Goal: Task Accomplishment & Management: Use online tool/utility

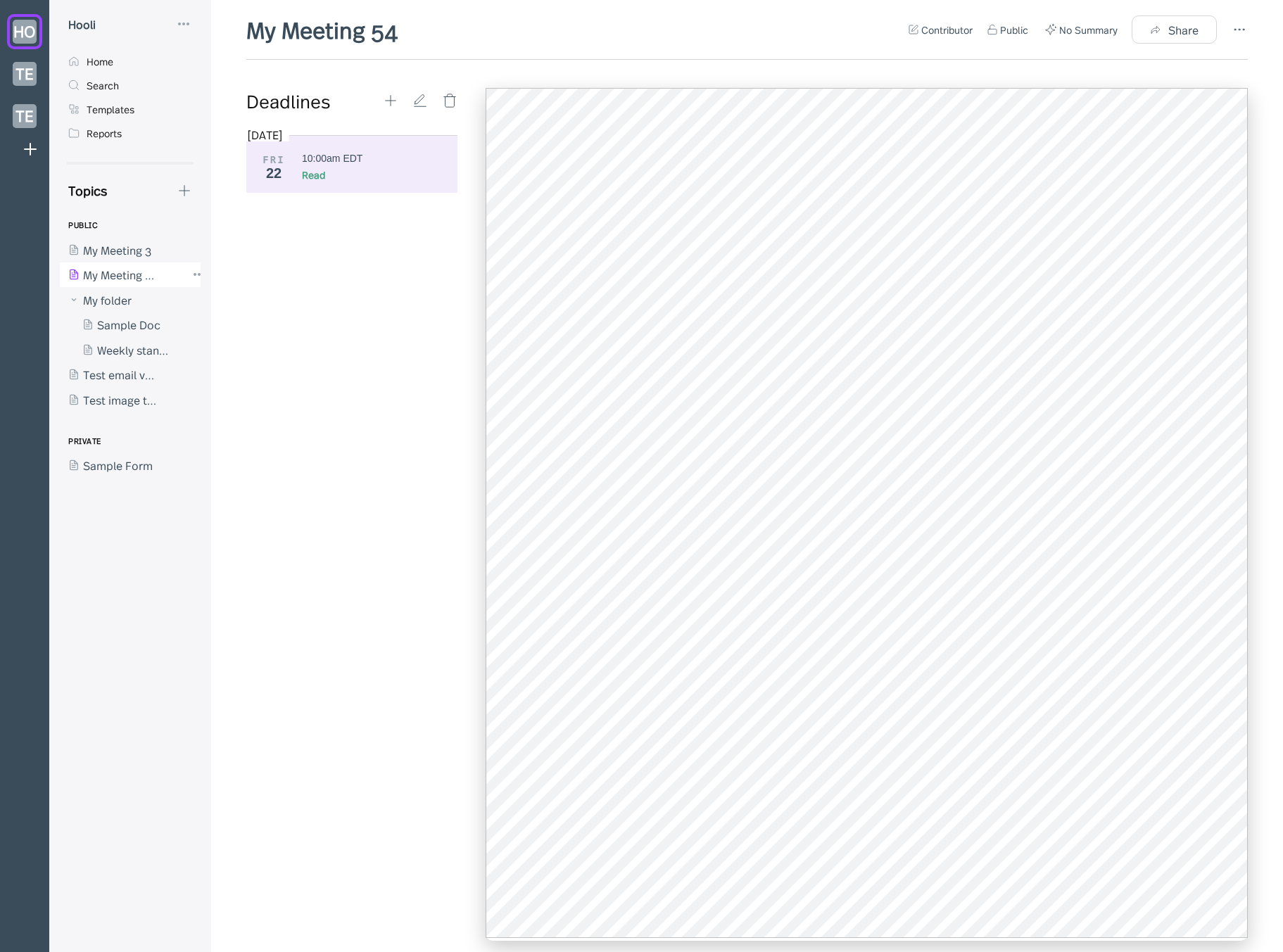
click at [134, 272] on div at bounding box center [122, 275] width 126 height 25
click at [144, 250] on div at bounding box center [122, 249] width 126 height 25
click at [136, 273] on div at bounding box center [122, 275] width 126 height 25
click at [355, 325] on div "[DATE] FRI 22 10:00am EDT Read" at bounding box center [357, 532] width 222 height 811
click at [1227, 29] on div "Contributor Public No Summary Share" at bounding box center [1077, 29] width 340 height 28
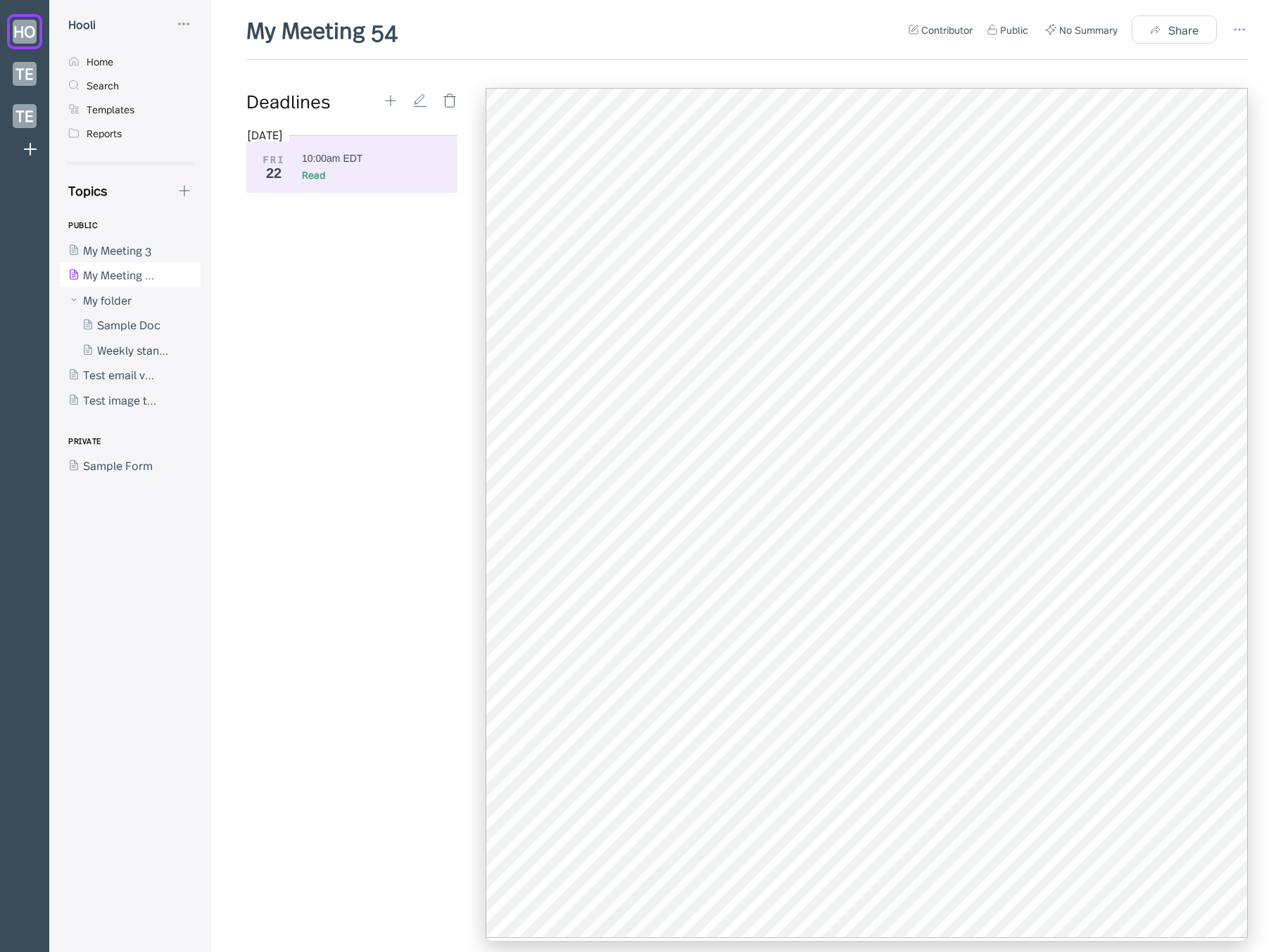
click at [1237, 29] on icon at bounding box center [1239, 29] width 17 height 17
click at [1199, 107] on div "Template" at bounding box center [1177, 108] width 113 height 16
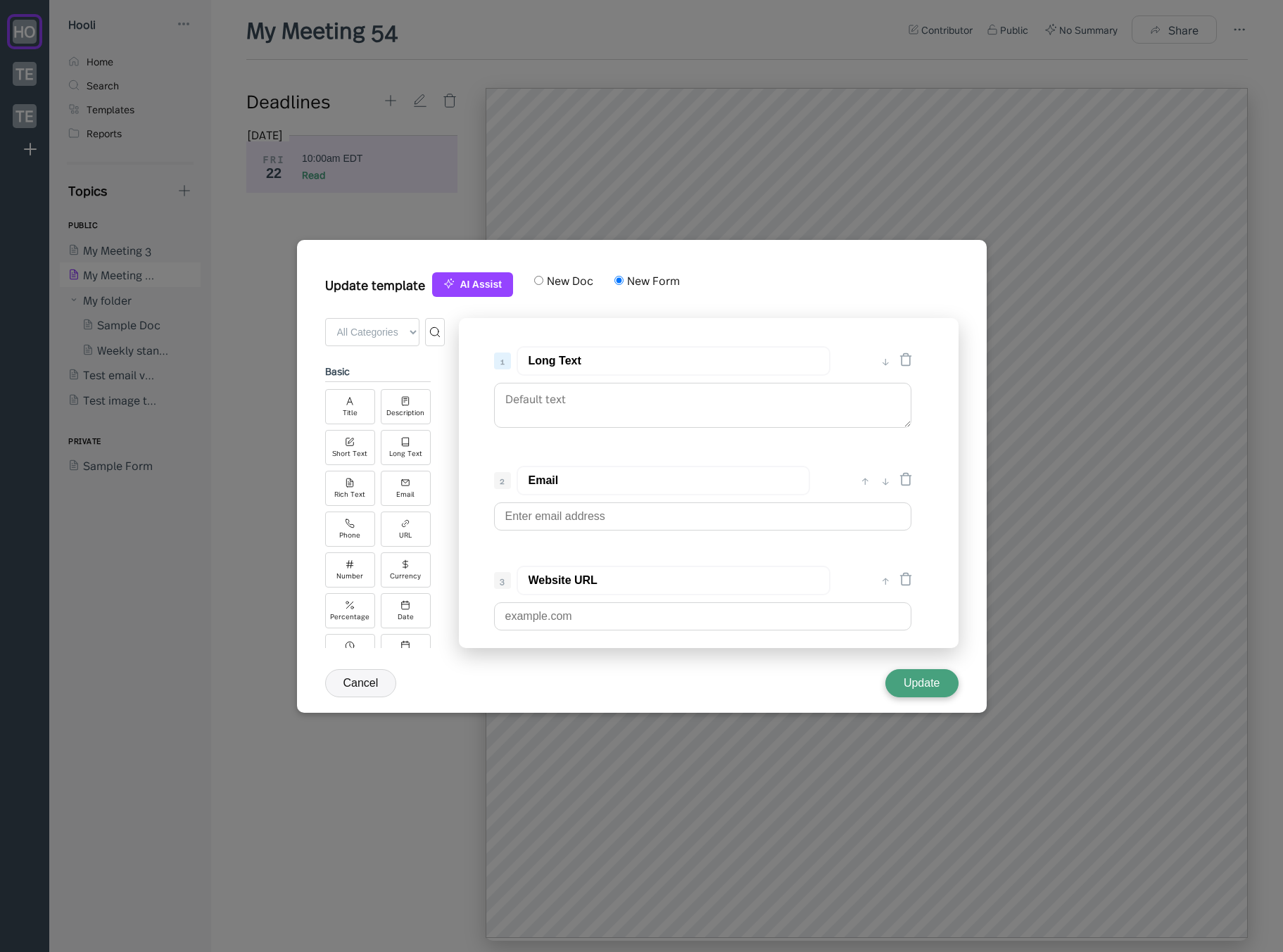
click at [378, 685] on button "Cancel" at bounding box center [360, 683] width 71 height 28
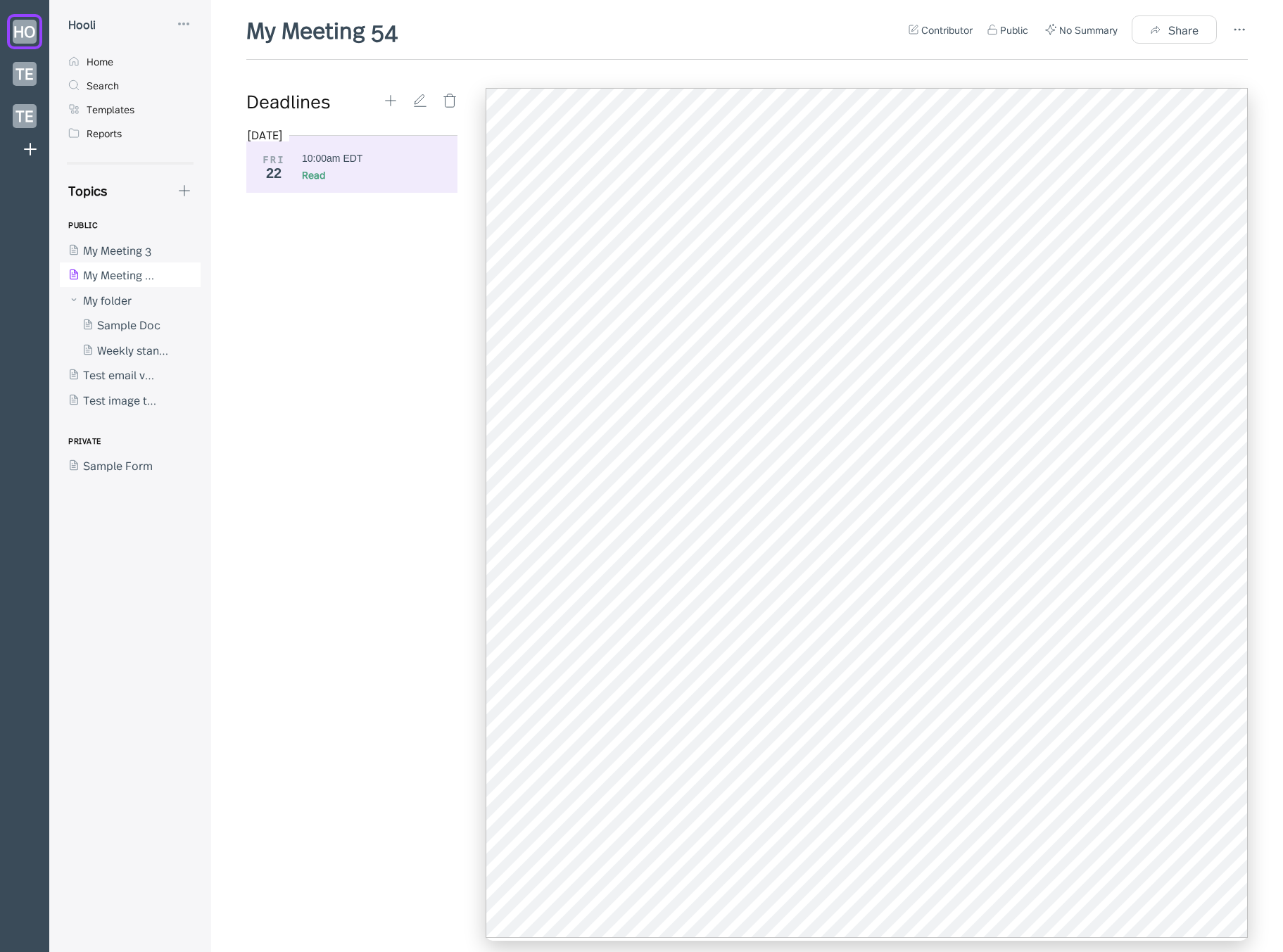
click at [370, 604] on div "[DATE] FRI 22 10:00am EDT Read" at bounding box center [357, 532] width 222 height 811
click at [179, 192] on icon at bounding box center [185, 191] width 16 height 16
click at [229, 256] on div "New Form" at bounding box center [237, 257] width 53 height 16
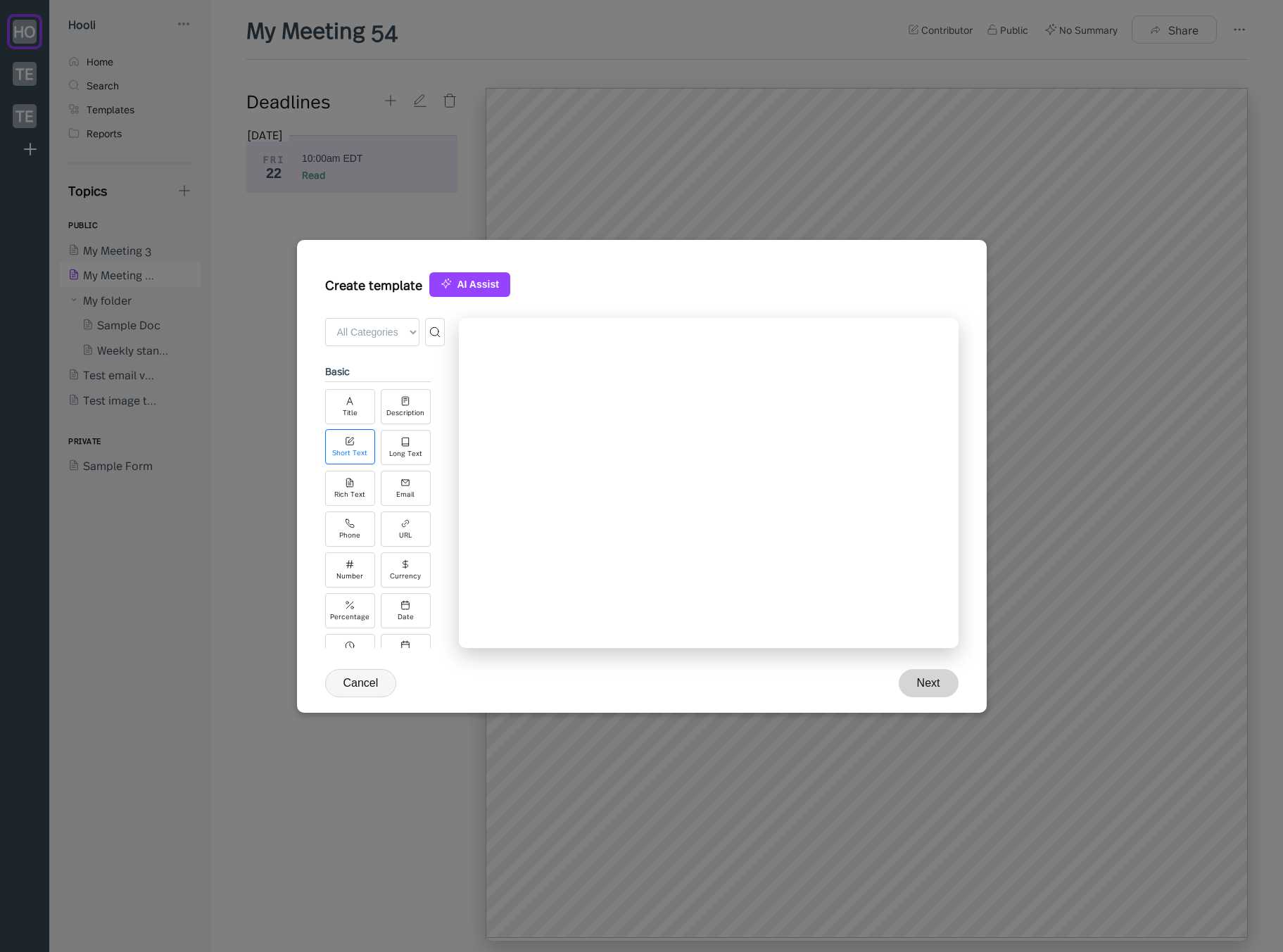
click at [370, 437] on div "Short Text" at bounding box center [349, 447] width 50 height 35
click at [405, 411] on div "Description" at bounding box center [405, 412] width 38 height 8
click at [411, 447] on div "Long Text" at bounding box center [405, 447] width 50 height 35
click at [868, 455] on div "↑" at bounding box center [865, 454] width 15 height 17
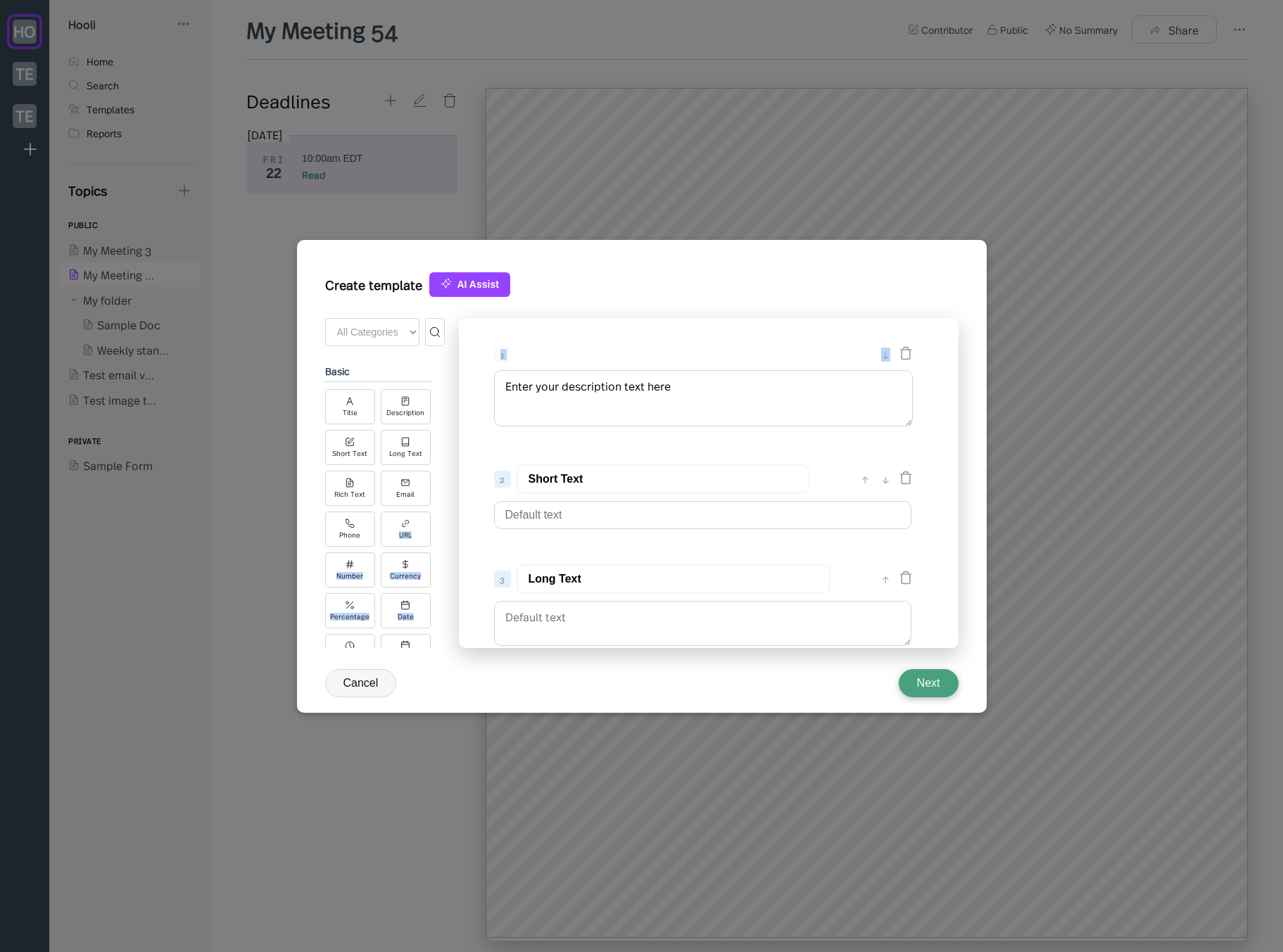
drag, startPoint x: 409, startPoint y: 524, endPoint x: 608, endPoint y: 439, distance: 216.4
click at [608, 439] on div "+ Add Field ← Back to Form All Categories Basic Advanced Integrations basic Tit…" at bounding box center [641, 486] width 633 height 338
click at [608, 439] on div "1 ↓ Enter your description text here 2 Short Text ↑ ↓ 3 Long Text ↑" at bounding box center [709, 482] width 500 height 330
click at [386, 336] on select "All Categories Basic Advanced Integrations" at bounding box center [372, 332] width 94 height 28
click at [325, 318] on select "All Categories Basic Advanced Integrations" at bounding box center [372, 332] width 94 height 28
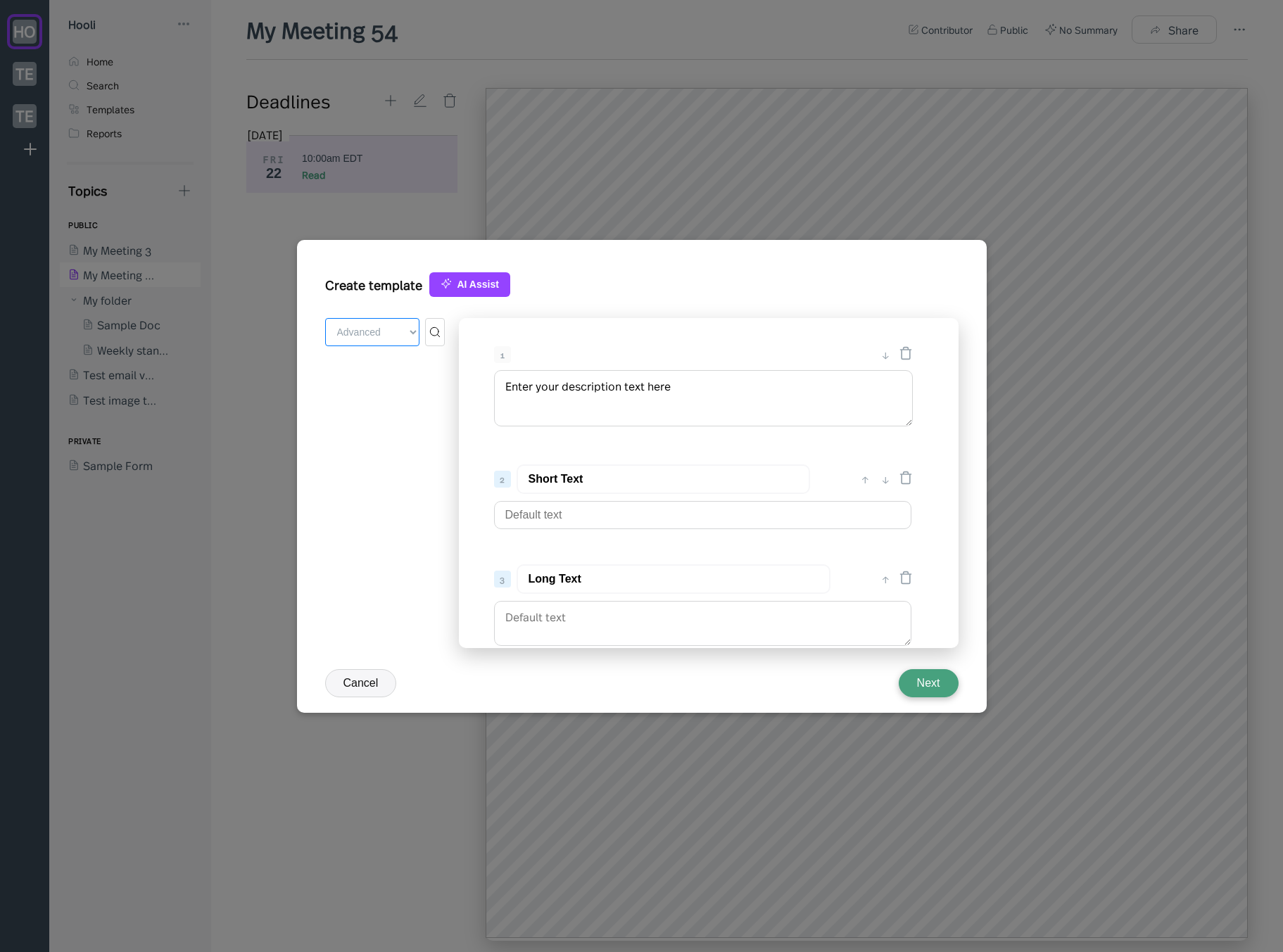
click at [383, 332] on select "All Categories Basic Advanced Integrations" at bounding box center [372, 332] width 94 height 28
select select "basic"
click at [325, 318] on select "All Categories Basic Advanced Integrations" at bounding box center [372, 332] width 94 height 28
click at [630, 272] on div "Create template AI Assist" at bounding box center [641, 292] width 633 height 53
click at [372, 667] on div "+ Add Field ← Back to Form All Categories Basic Advanced Integrations Title Des…" at bounding box center [641, 498] width 633 height 360
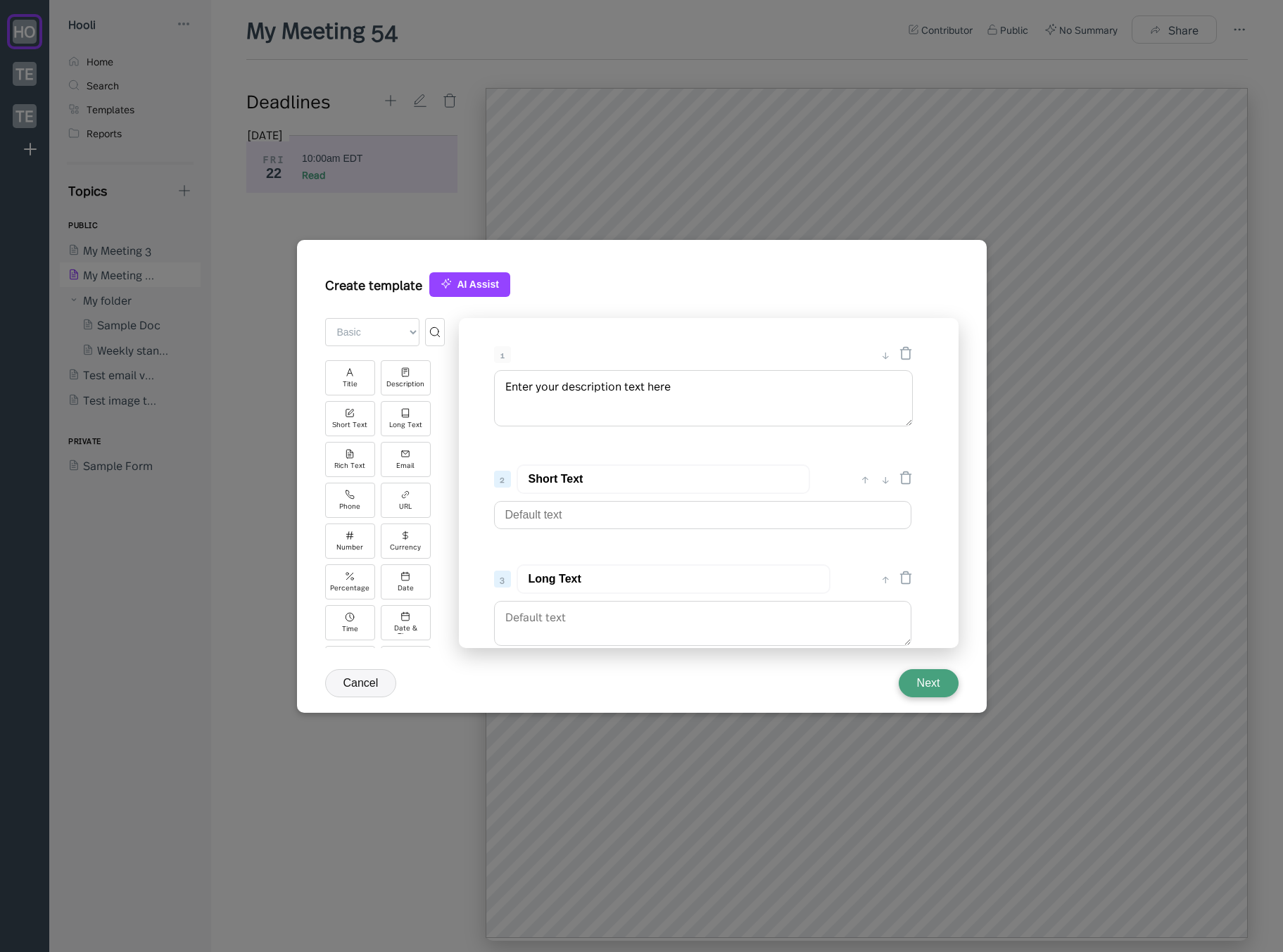
click at [362, 680] on button "Cancel" at bounding box center [360, 683] width 71 height 28
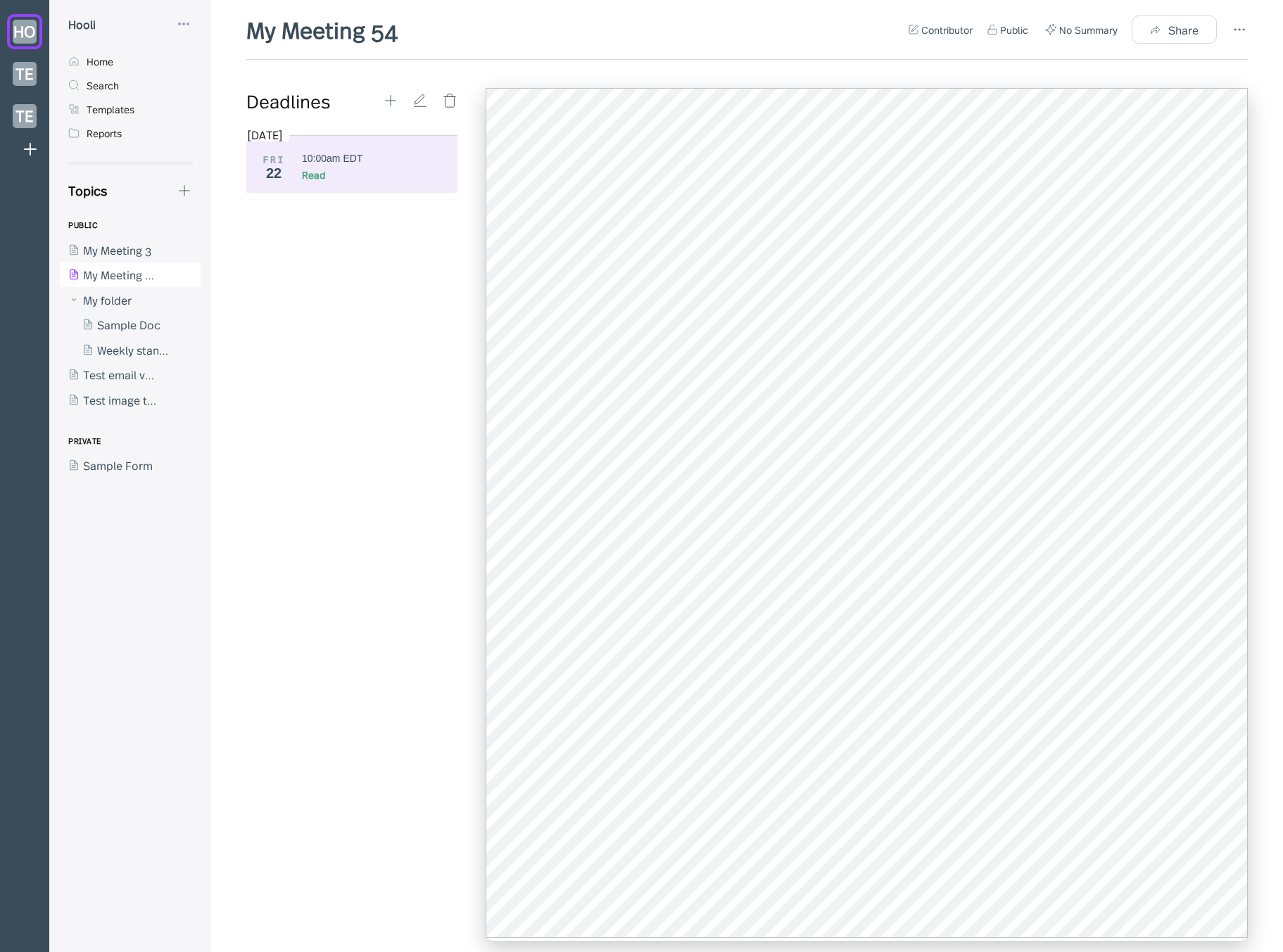
click at [292, 473] on div "[DATE] FRI 22 10:00am EDT Read" at bounding box center [357, 532] width 222 height 811
click at [483, 54] on div "My Meeting 54 Contributor Public No Summary Share" at bounding box center [748, 36] width 1002 height 46
click at [539, 47] on div "My Meeting 54 Contributor Public No Summary Share" at bounding box center [748, 36] width 1002 height 46
click at [1240, 27] on icon at bounding box center [1239, 29] width 17 height 17
click at [719, 14] on div at bounding box center [641, 476] width 1283 height 952
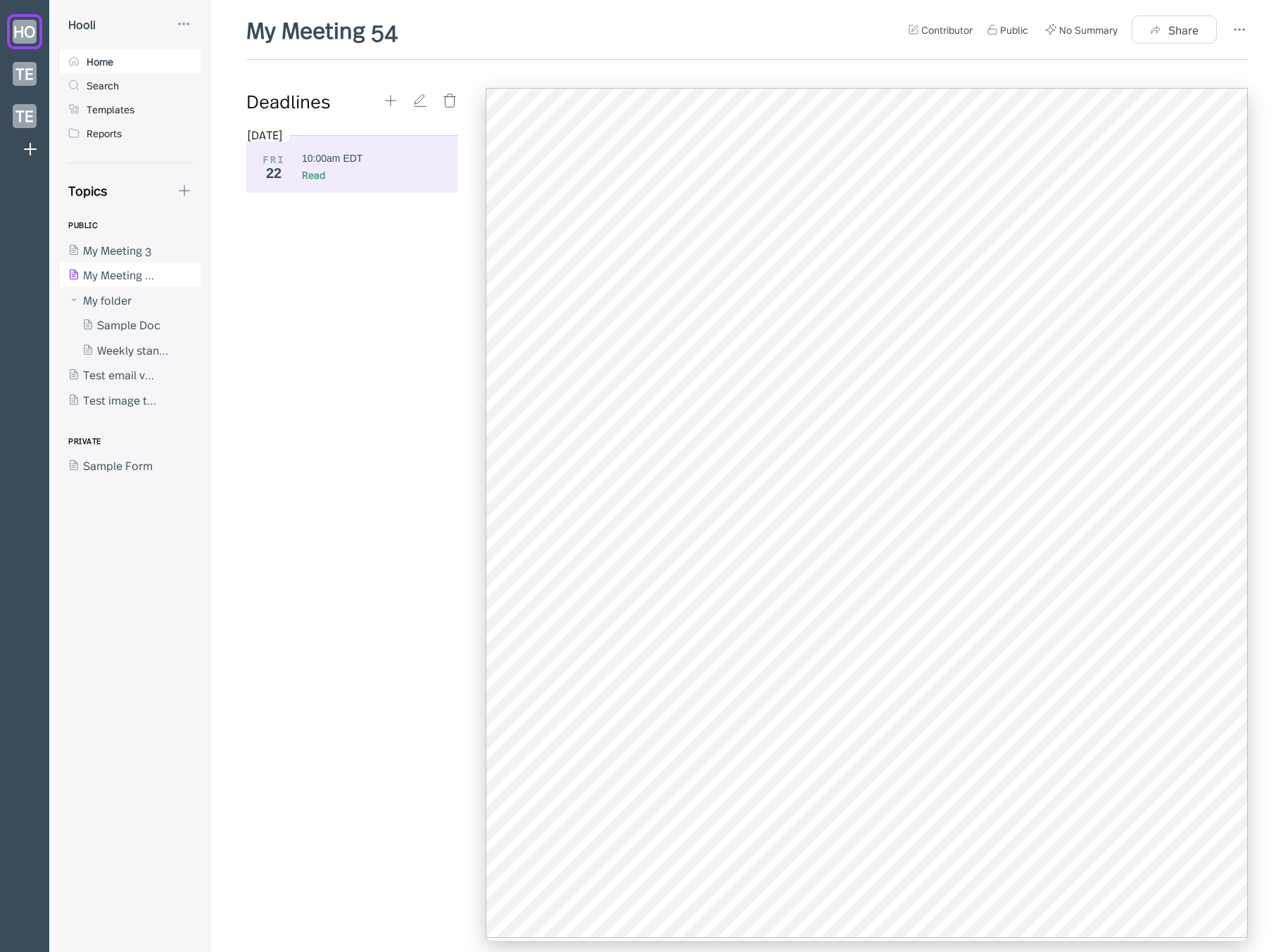
click at [118, 62] on div "Home" at bounding box center [130, 61] width 141 height 23
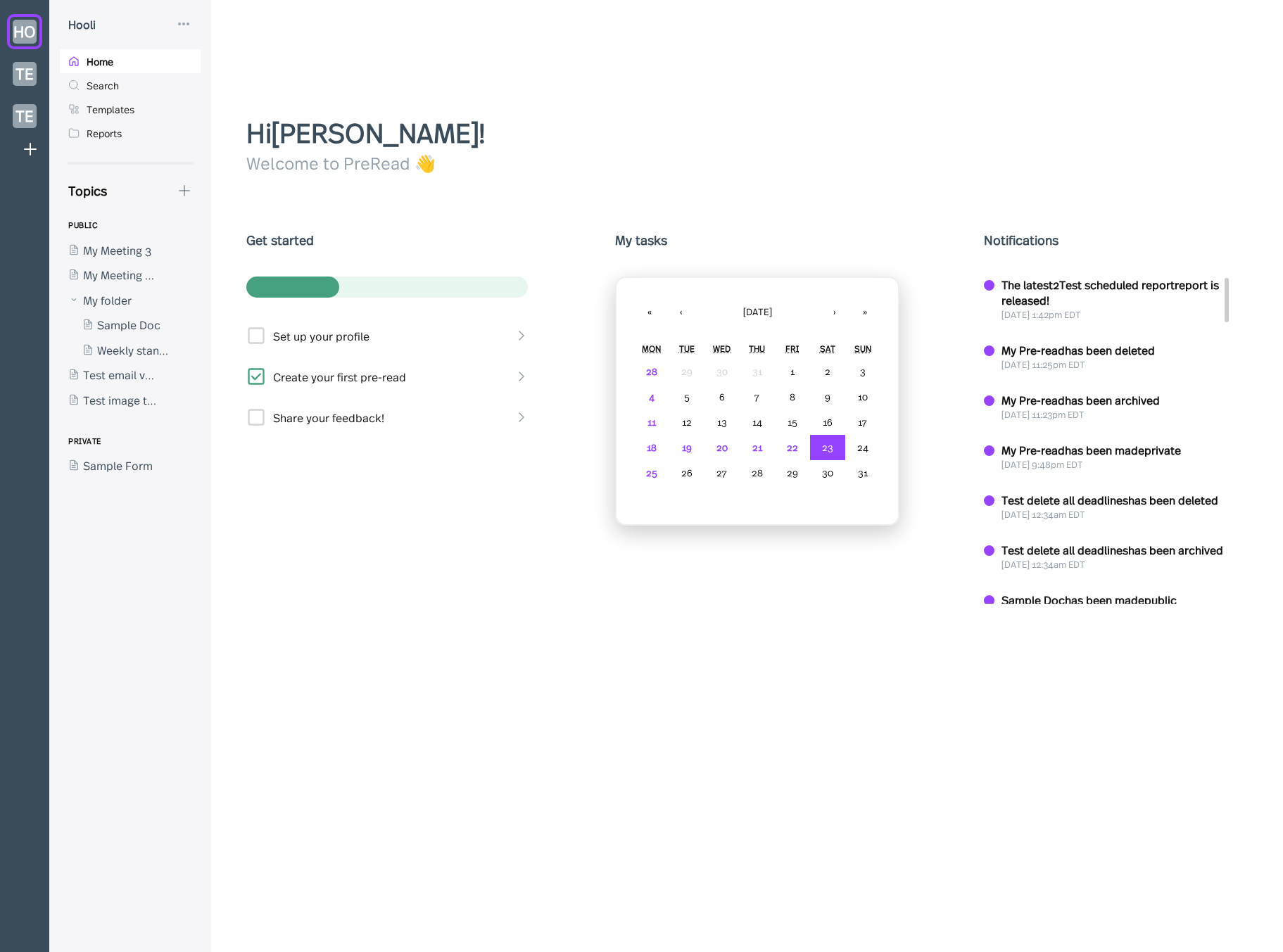
click at [375, 86] on div "Hi [PERSON_NAME] ! Welcome to PreRead 👋 Get started Set up your profile Create …" at bounding box center [753, 476] width 1082 height 952
click at [115, 266] on div at bounding box center [122, 275] width 126 height 25
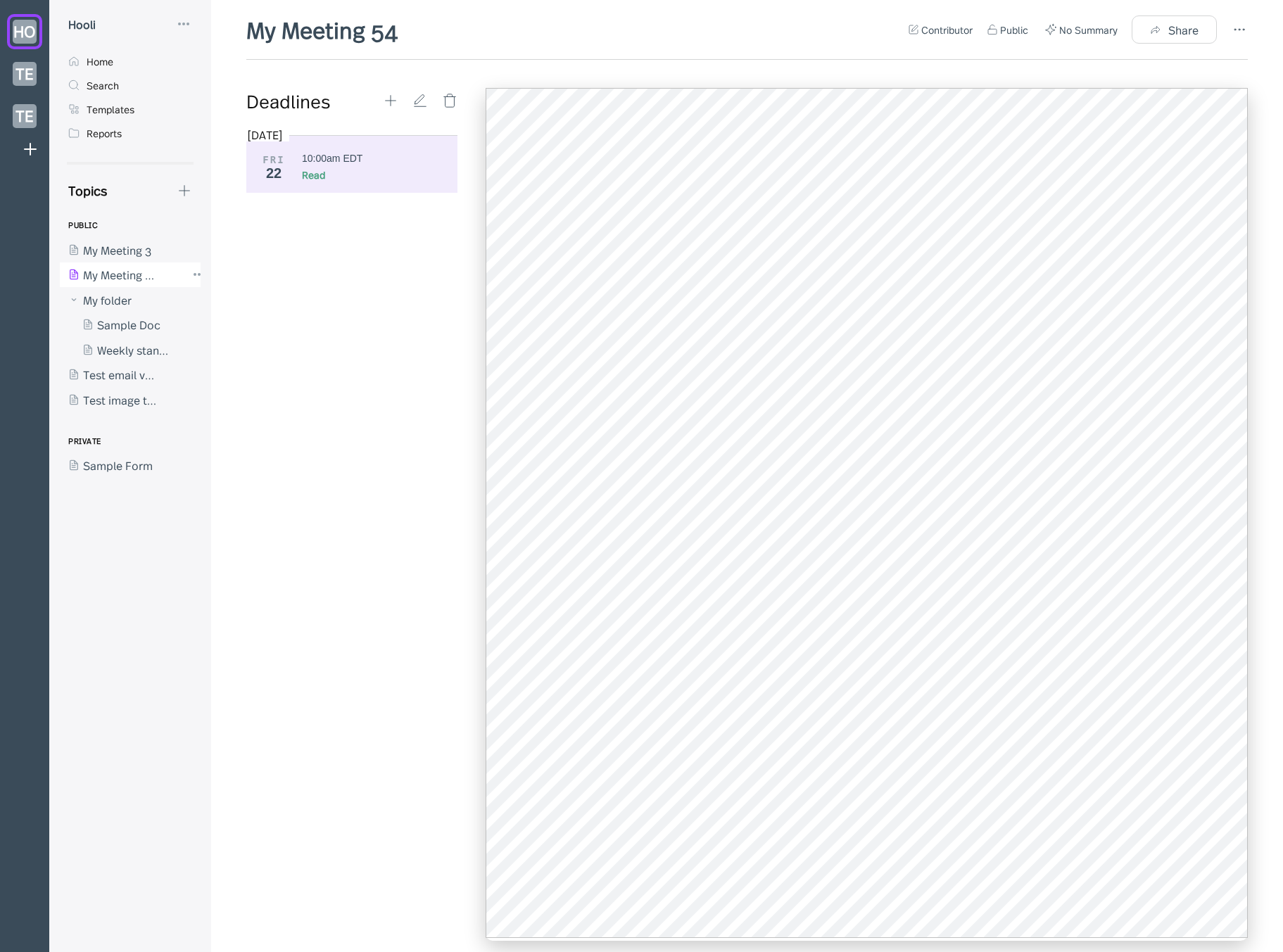
click at [106, 266] on div at bounding box center [122, 275] width 126 height 25
click at [117, 250] on div at bounding box center [122, 249] width 126 height 25
click at [390, 94] on icon at bounding box center [390, 101] width 16 height 16
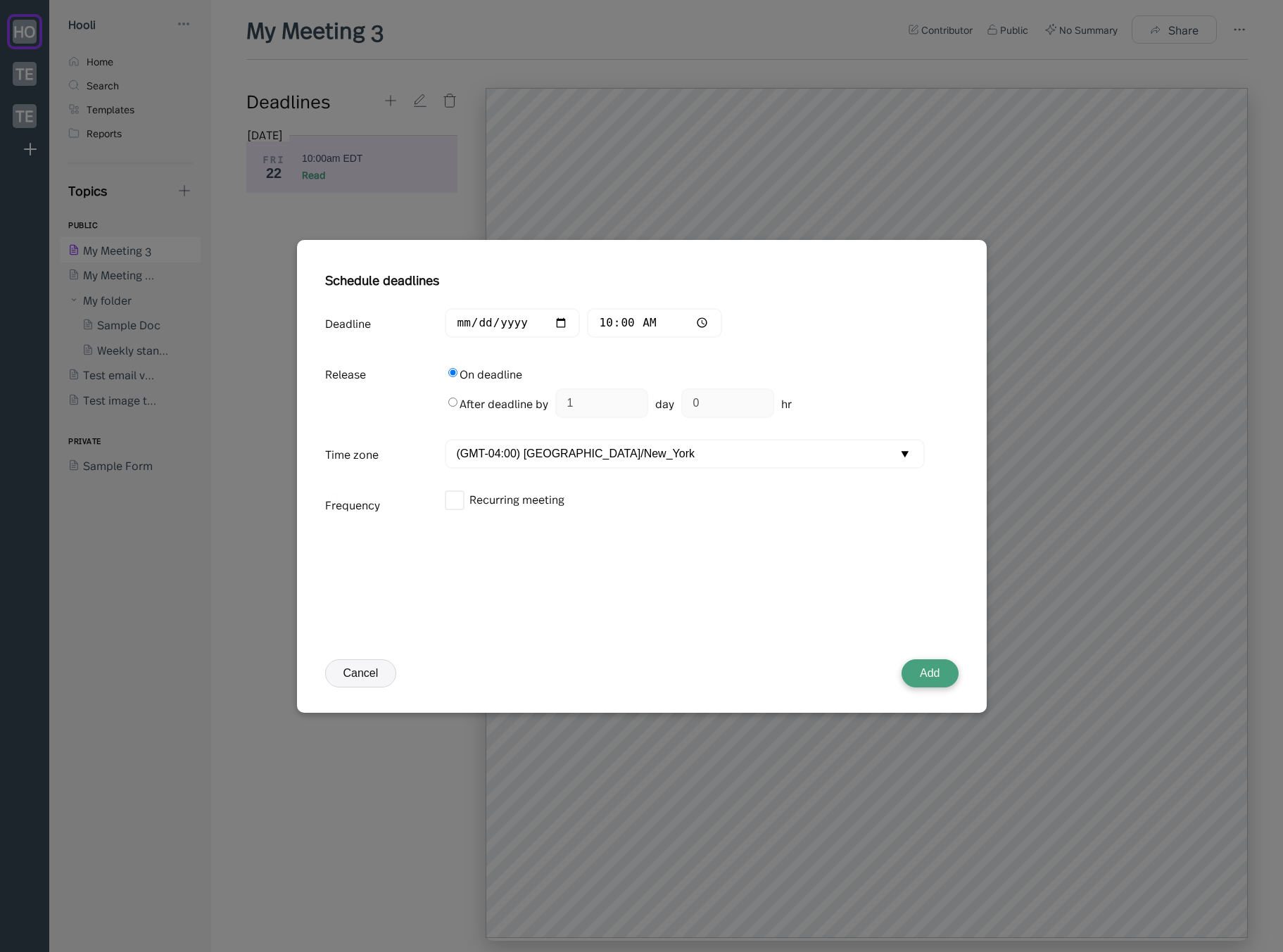
click at [941, 666] on button "Add" at bounding box center [931, 673] width 57 height 28
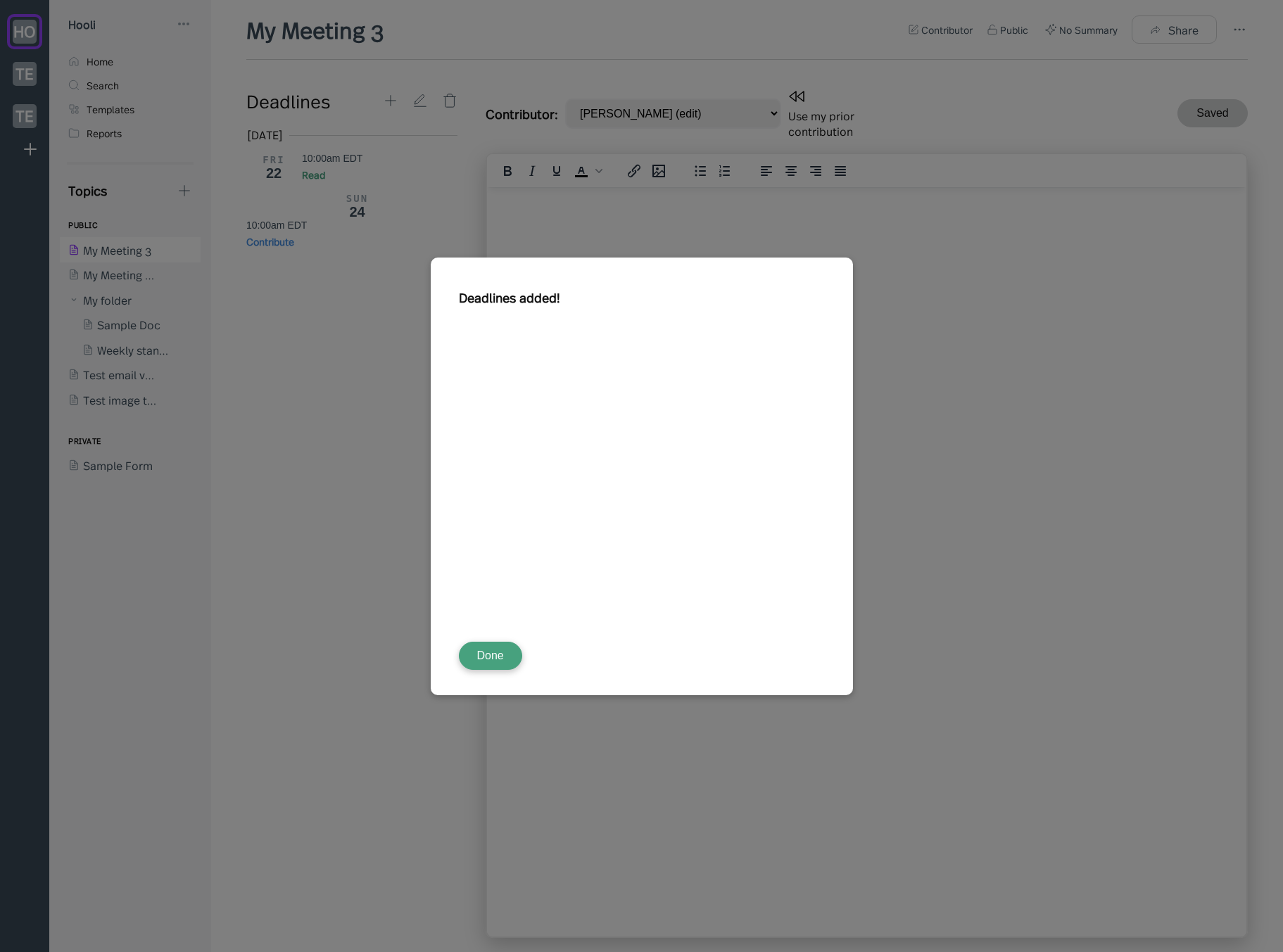
click at [507, 668] on button "Done" at bounding box center [490, 656] width 64 height 28
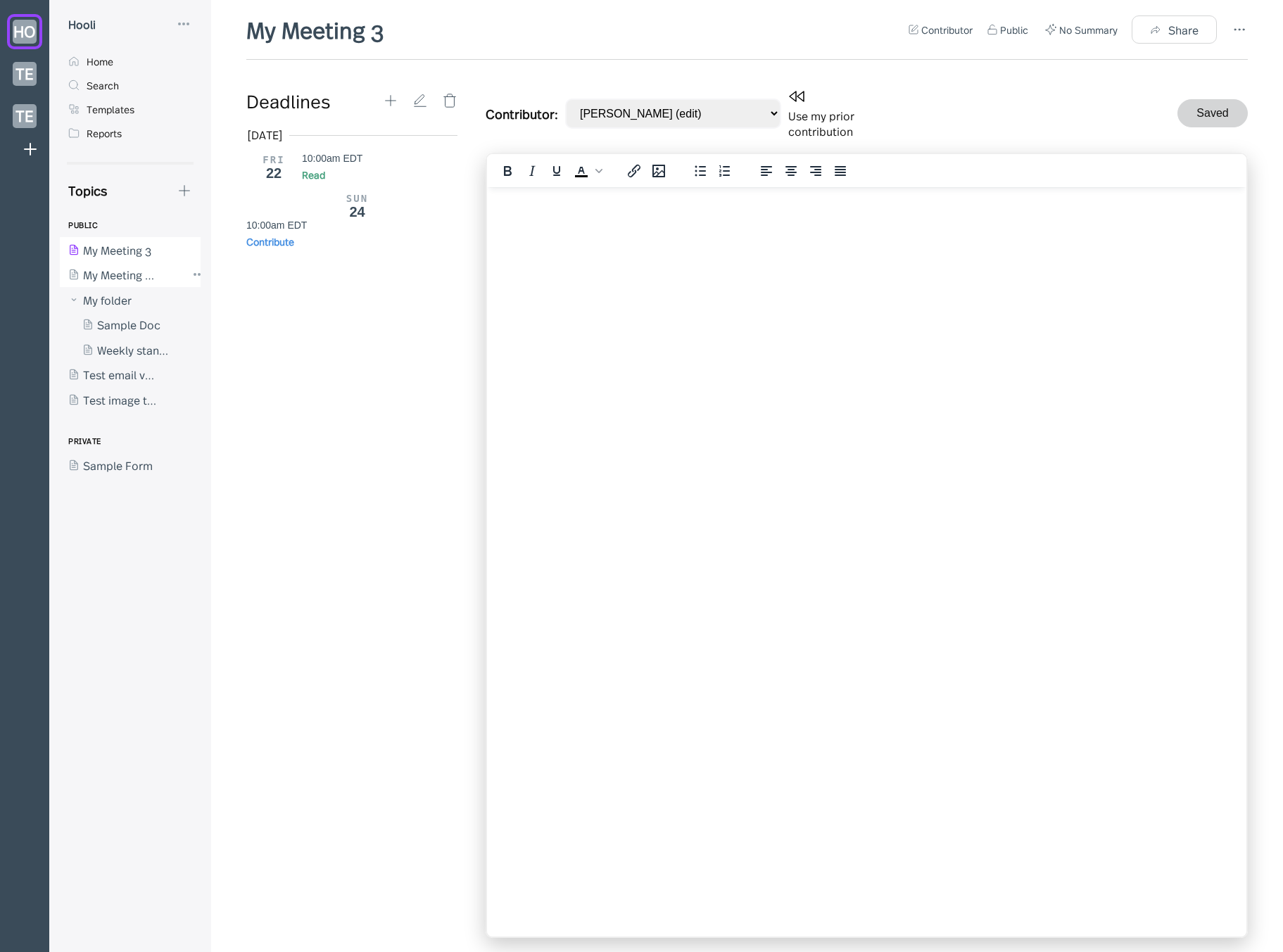
click at [92, 273] on div at bounding box center [122, 275] width 126 height 25
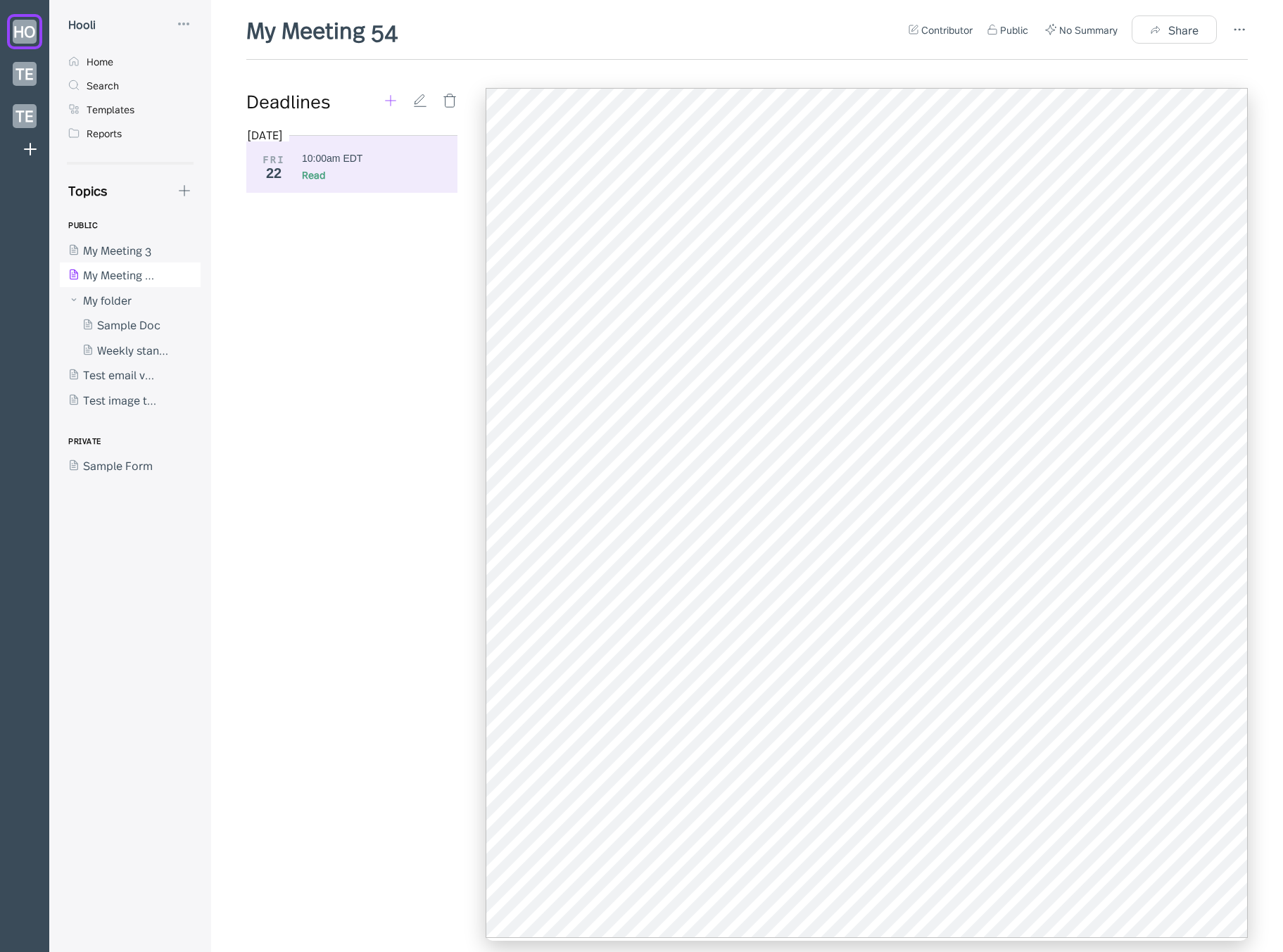
click at [386, 99] on icon at bounding box center [390, 101] width 16 height 16
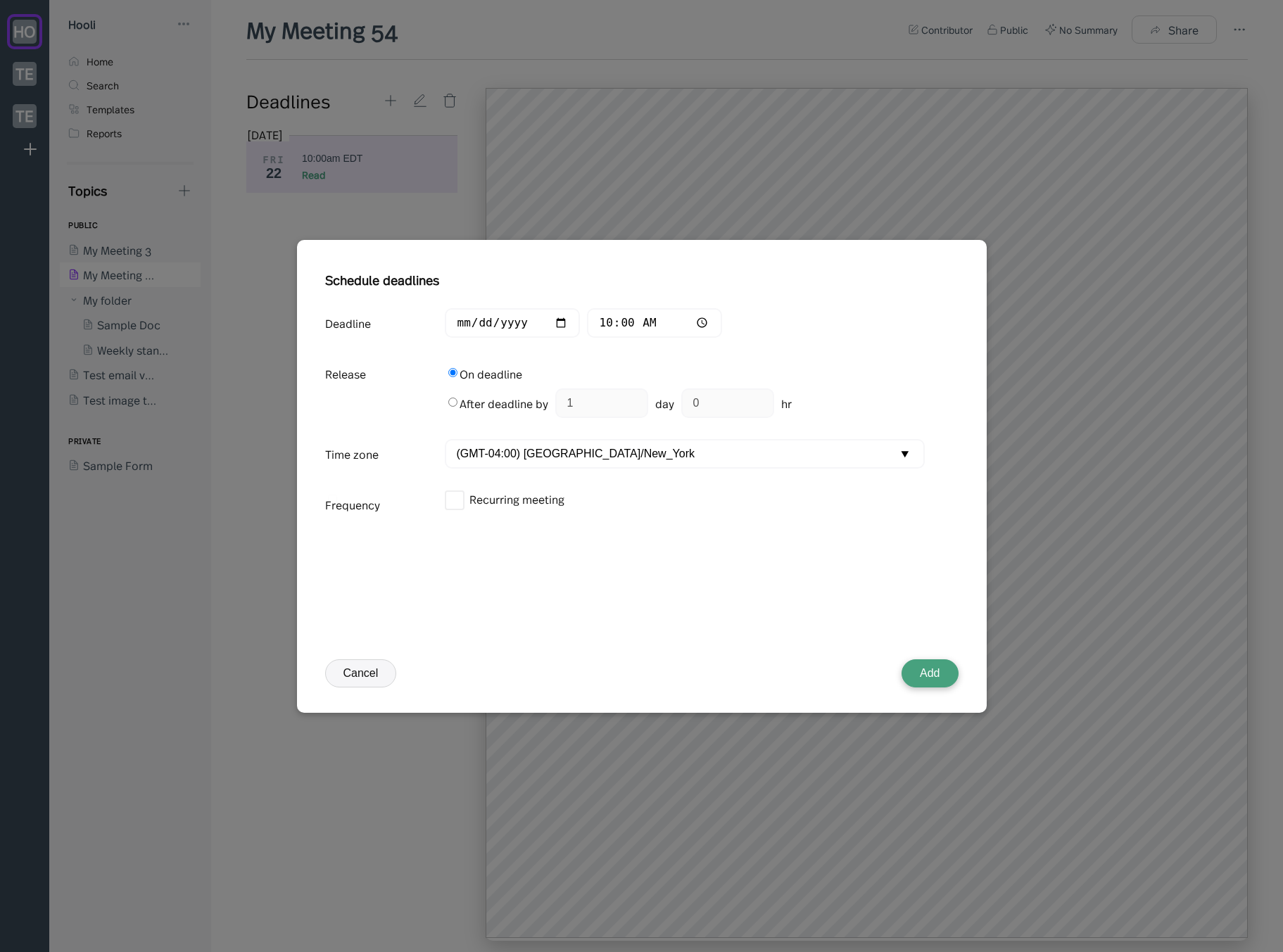
click at [922, 669] on button "Add" at bounding box center [931, 673] width 57 height 28
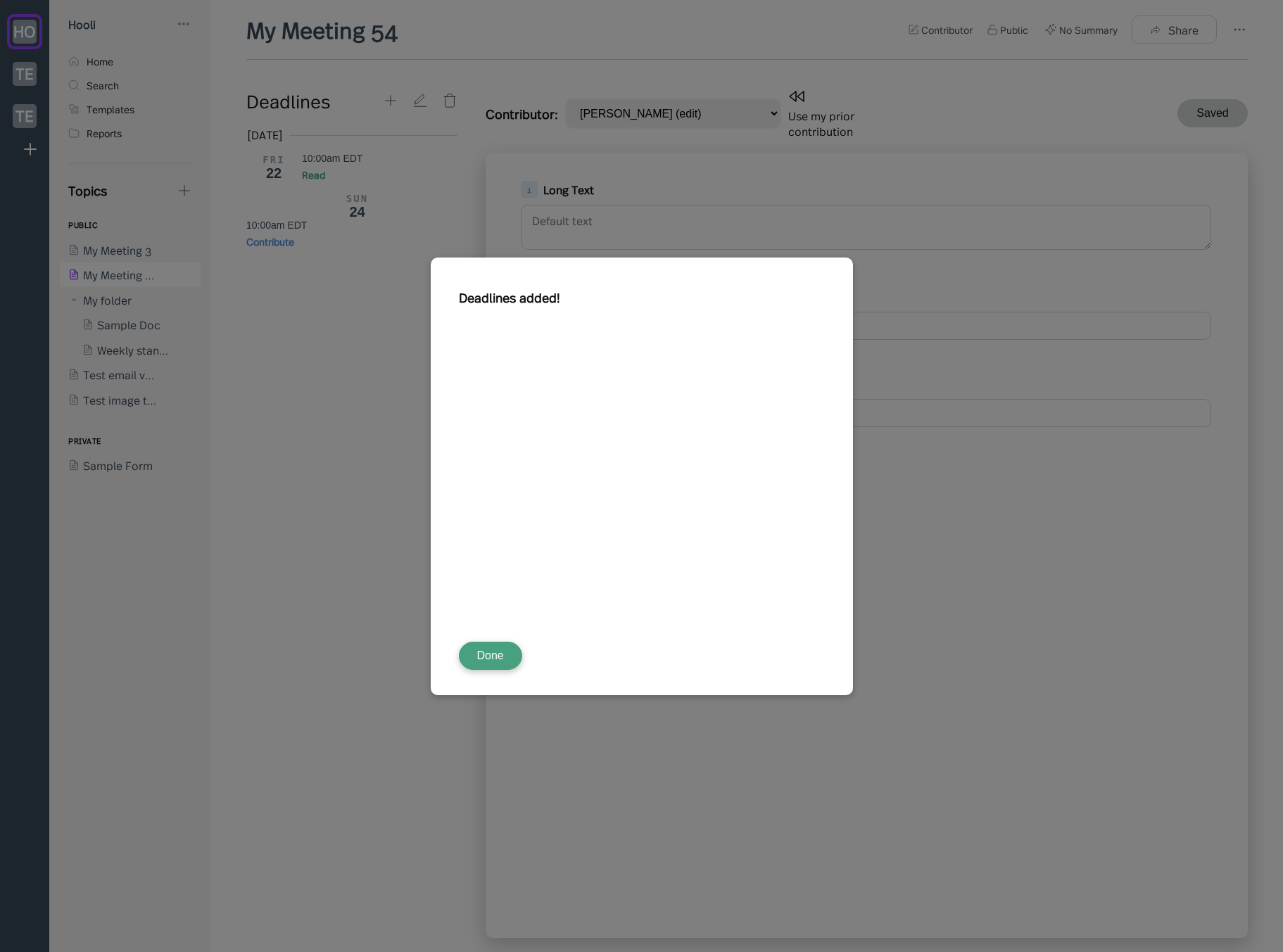
click at [495, 658] on button "Done" at bounding box center [490, 656] width 64 height 28
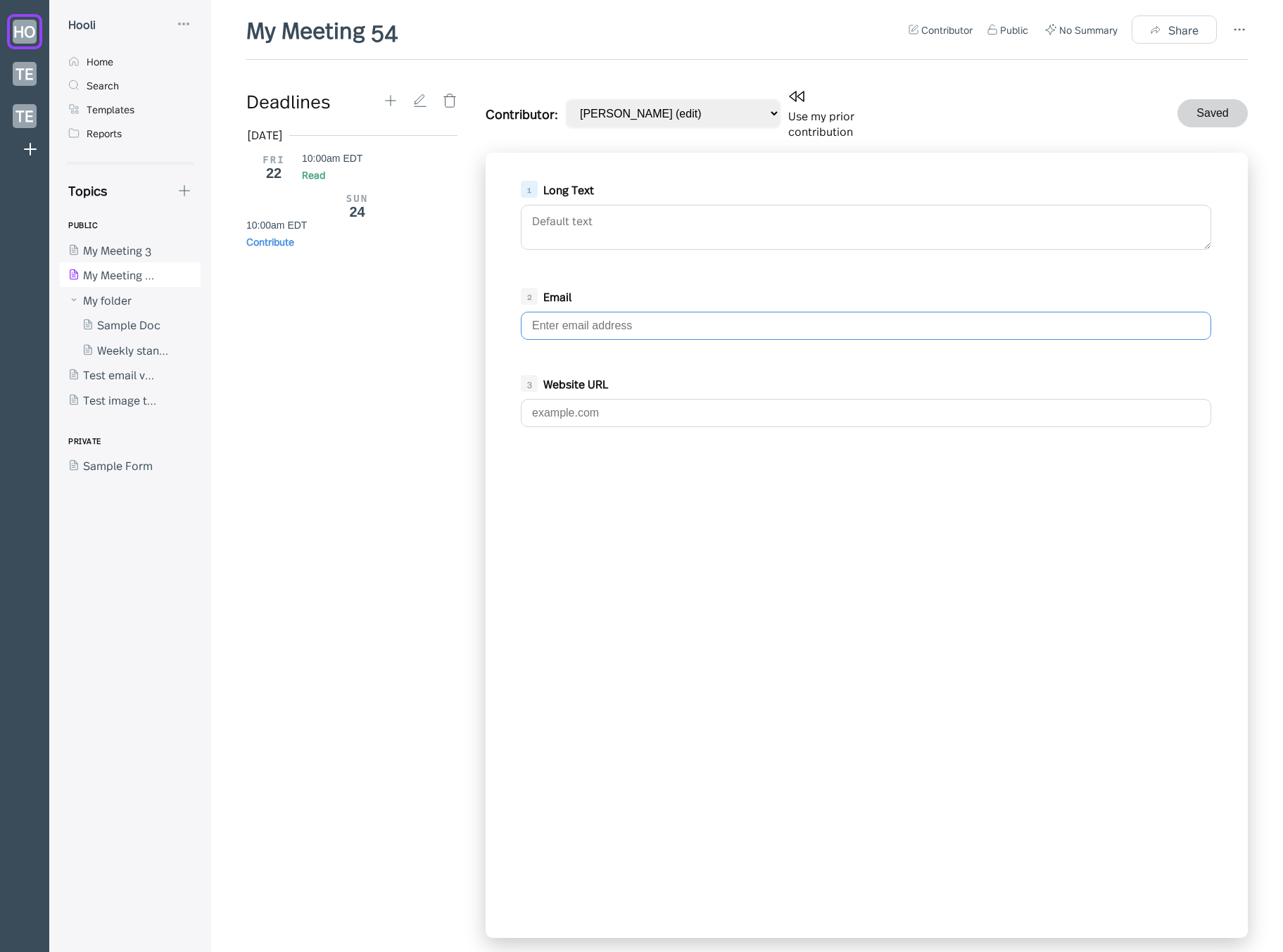
click at [637, 312] on input "text" at bounding box center [866, 326] width 691 height 28
click at [673, 483] on div "1 Long Text 2 Email 3 Website URL" at bounding box center [866, 545] width 762 height 786
click at [650, 399] on input "text" at bounding box center [866, 413] width 691 height 28
click at [682, 502] on div "1 Long Text 2 Email 3 Website URL" at bounding box center [866, 545] width 762 height 786
click at [646, 181] on div "1 Long Text" at bounding box center [866, 189] width 692 height 17
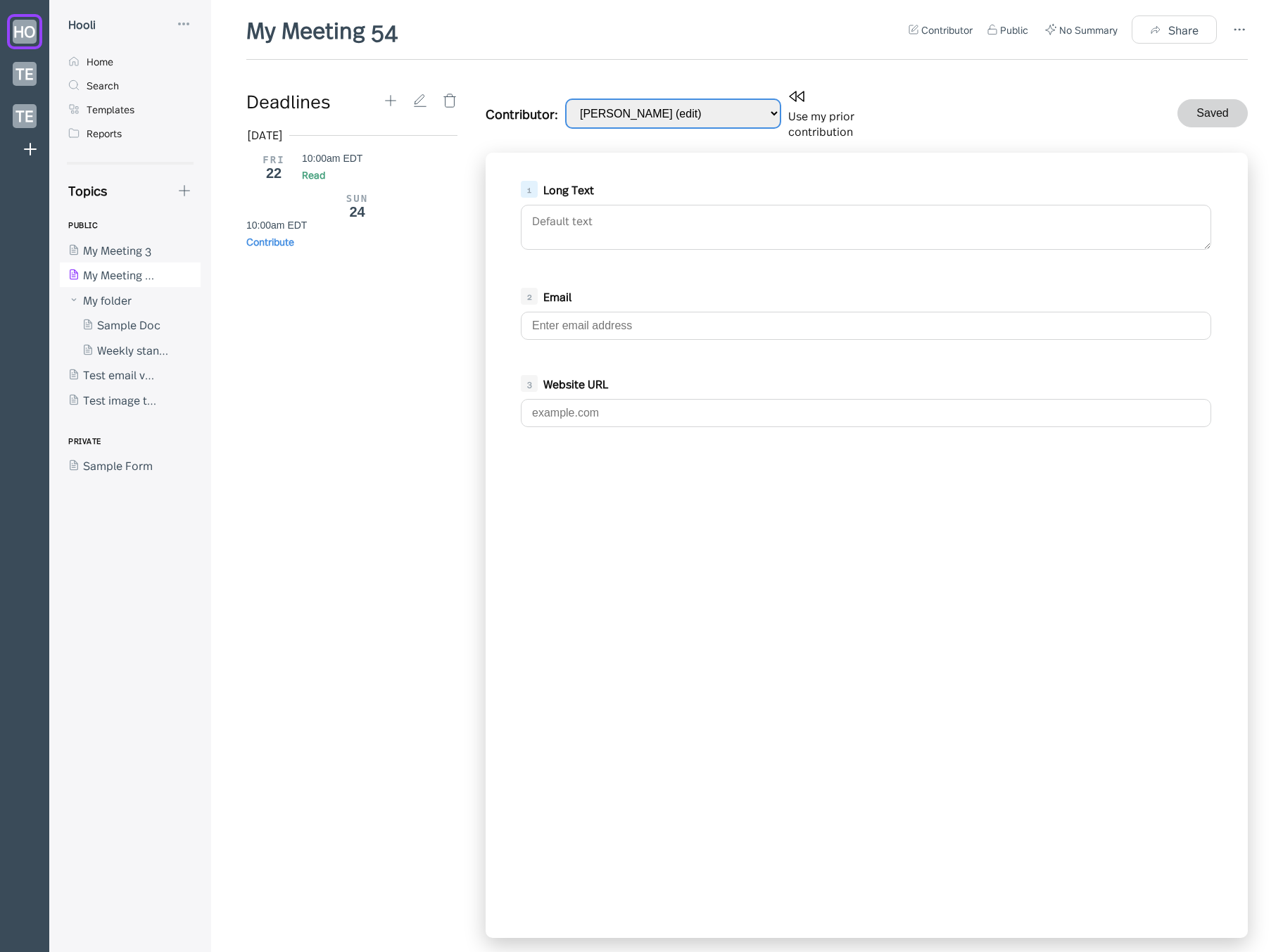
click at [636, 110] on select "[PERSON_NAME] (edit)" at bounding box center [673, 113] width 216 height 30
click at [789, 105] on icon at bounding box center [797, 96] width 17 height 17
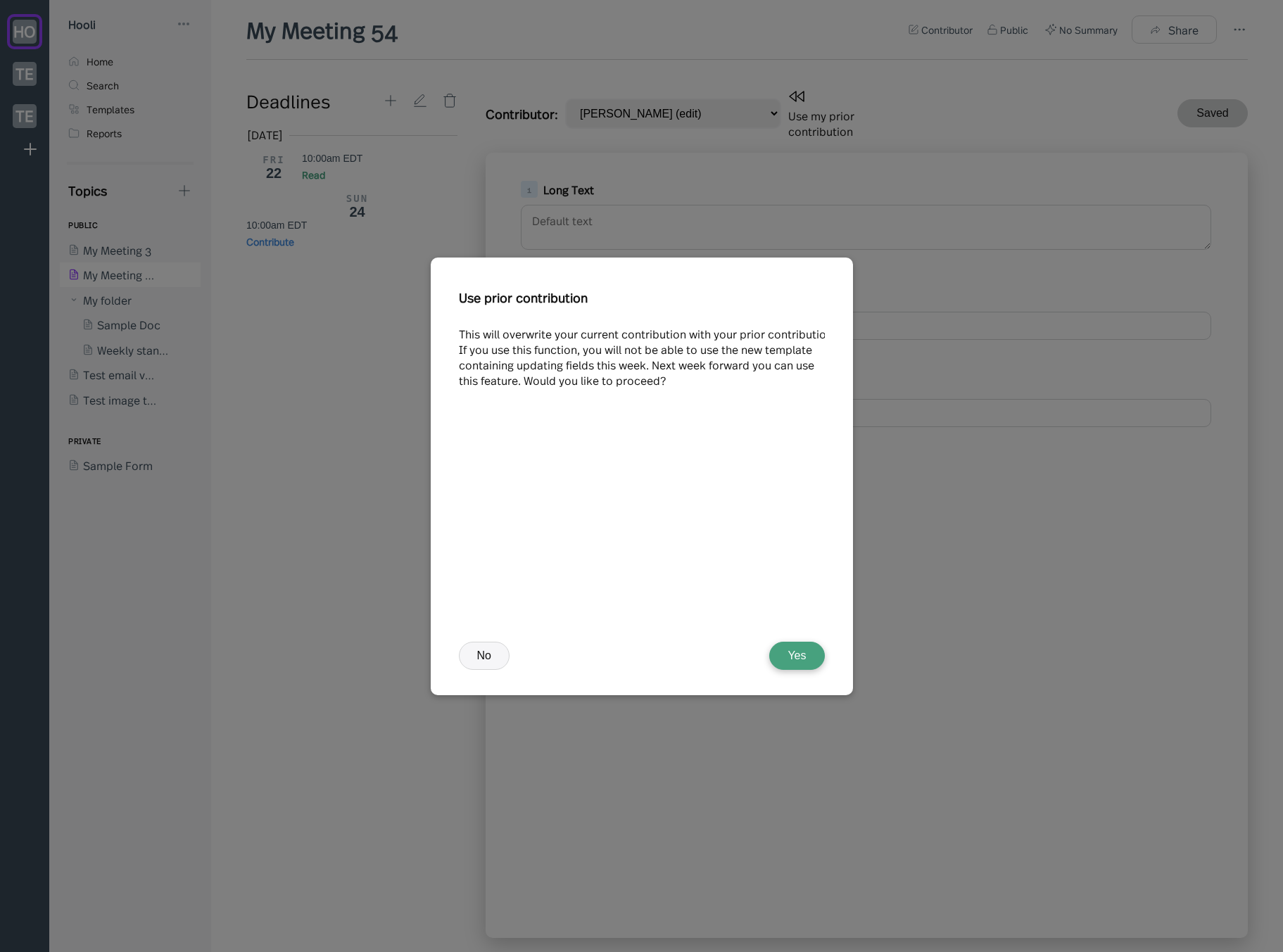
click at [798, 655] on button "Yes" at bounding box center [797, 656] width 55 height 28
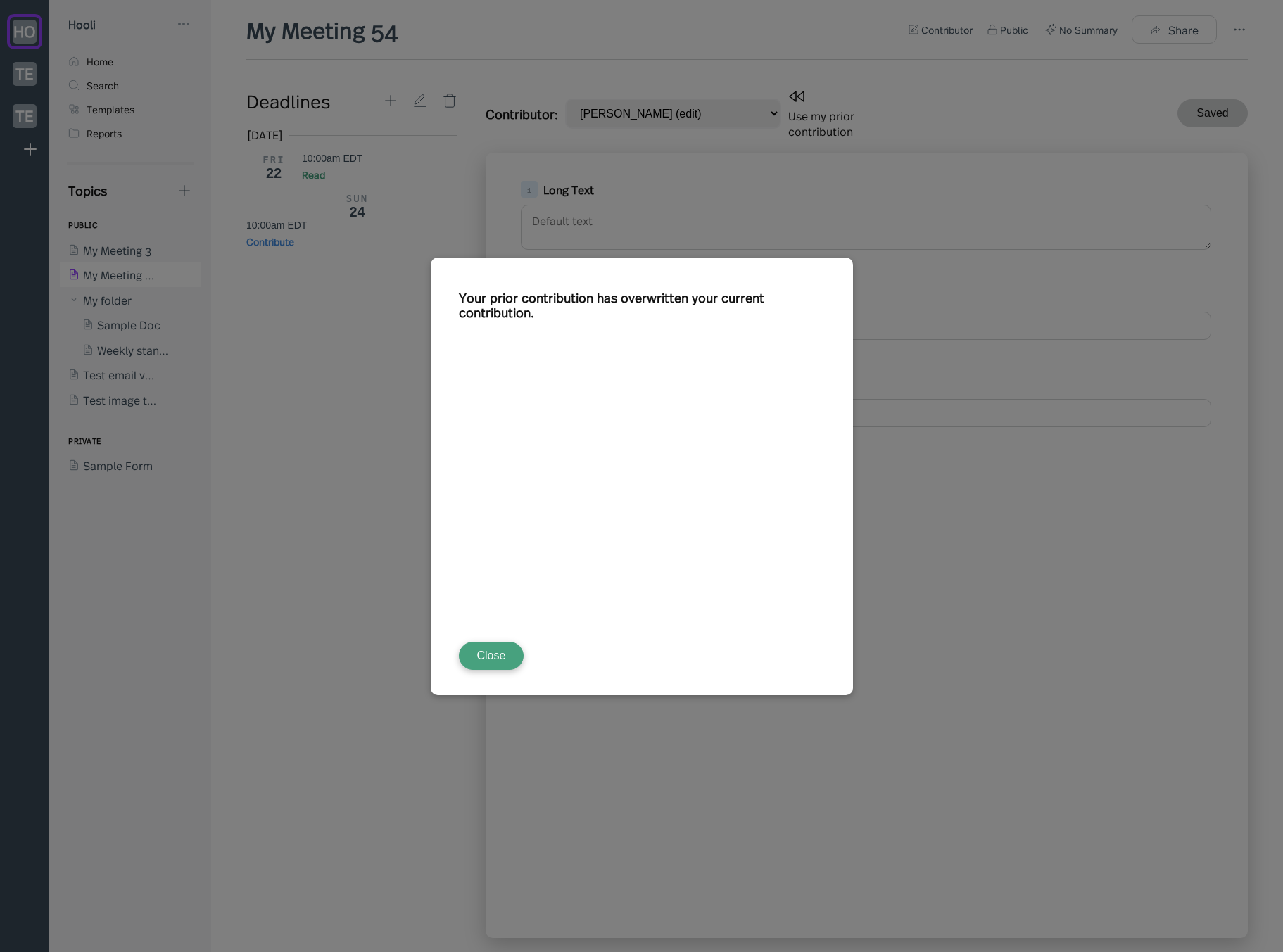
drag, startPoint x: 486, startPoint y: 655, endPoint x: 493, endPoint y: 649, distance: 9.2
click at [486, 655] on button "Close" at bounding box center [491, 656] width 66 height 28
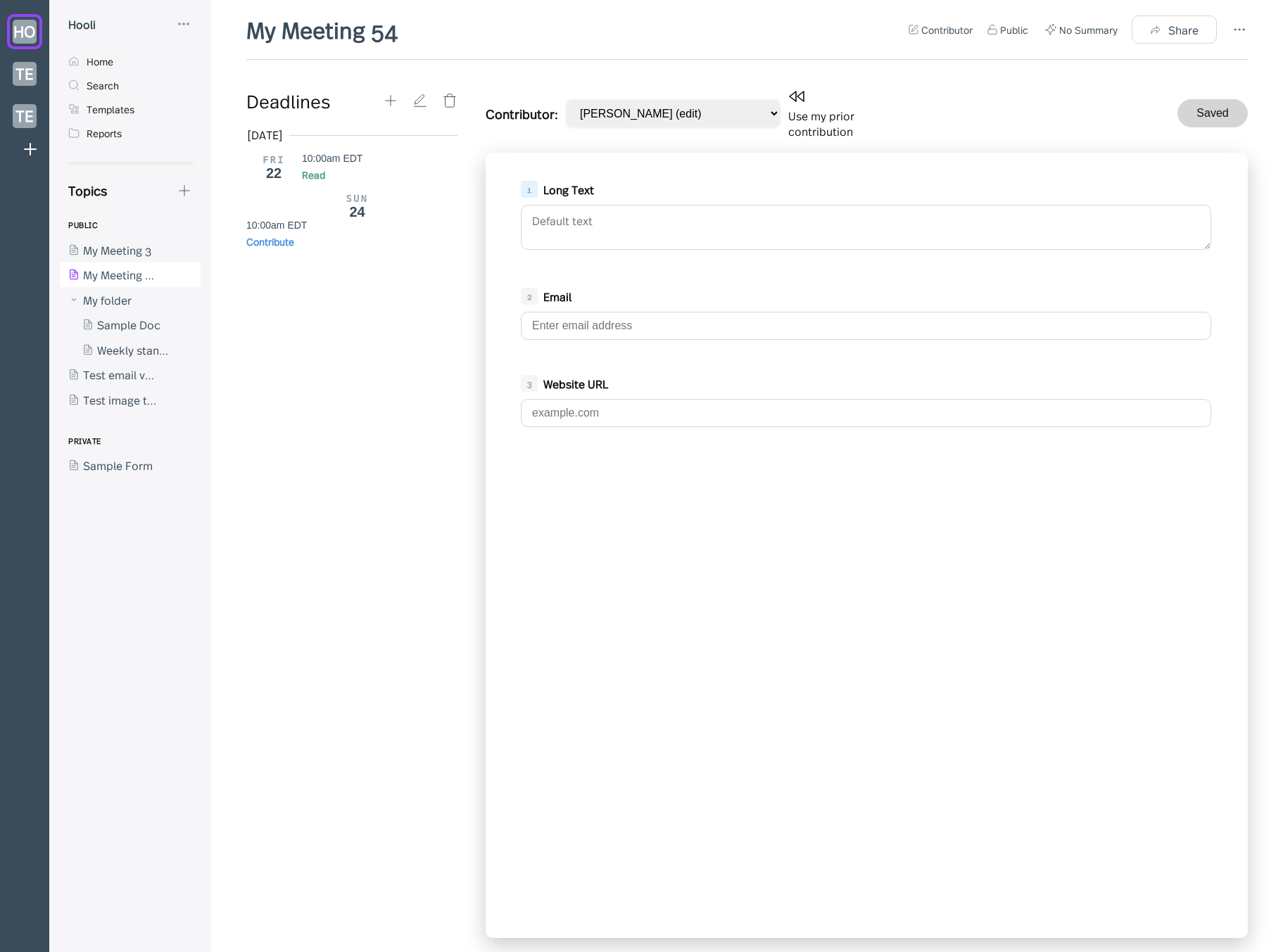
click at [730, 610] on div "1 Long Text 2 Email 3 Website URL" at bounding box center [866, 545] width 762 height 786
click at [675, 109] on select "[PERSON_NAME] (edit)" at bounding box center [673, 113] width 216 height 30
click at [1189, 106] on button "Saved" at bounding box center [1214, 113] width 70 height 28
click at [1233, 35] on icon at bounding box center [1239, 29] width 17 height 17
click at [1038, 93] on div at bounding box center [641, 476] width 1283 height 952
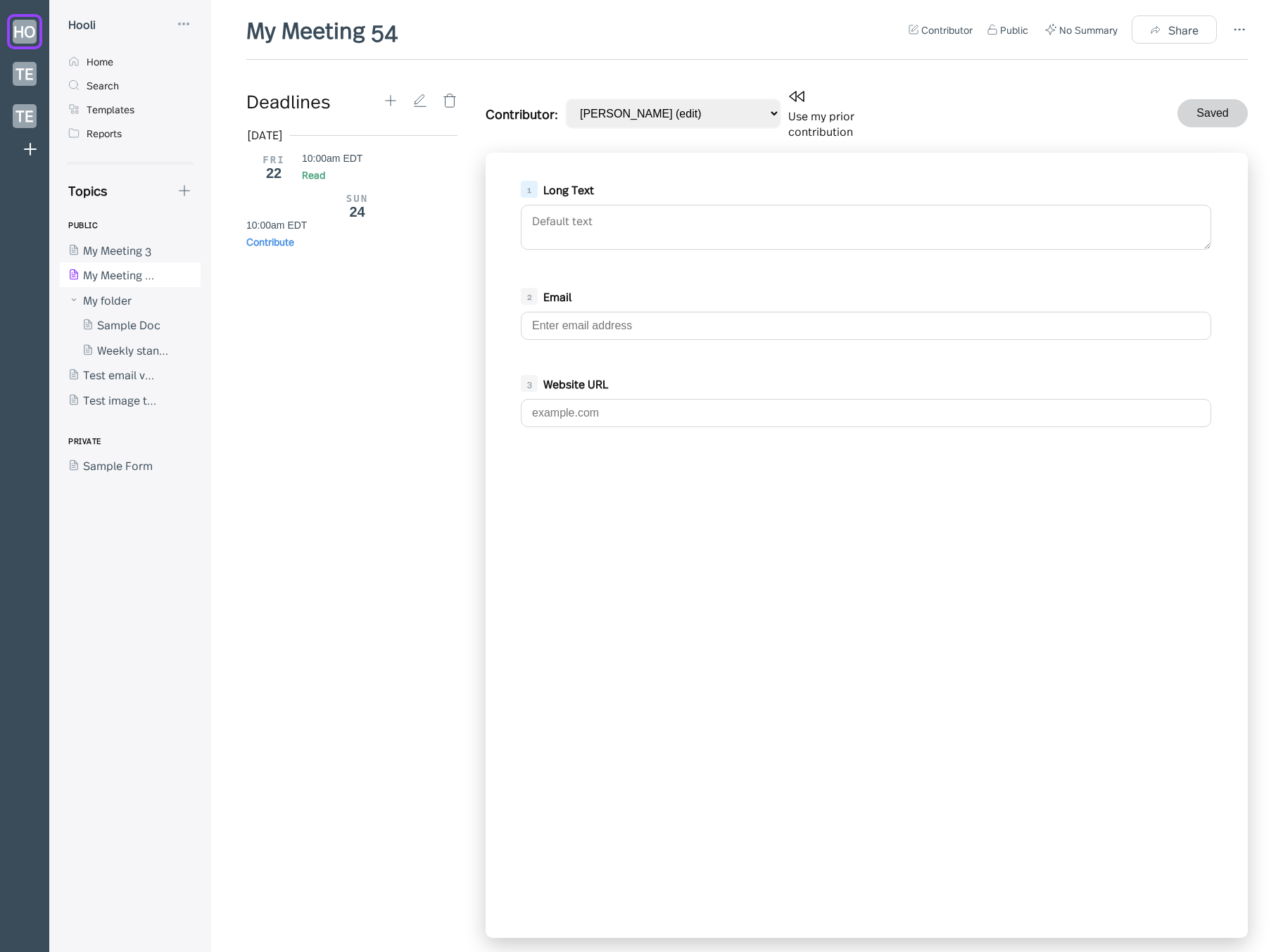
click at [375, 388] on div "[DATE] FRI 22 10:00am EDT Read SUN 24 10:00am EDT Contribute" at bounding box center [357, 532] width 222 height 811
click at [448, 518] on div "[DATE] FRI 22 10:00am EDT Read SUN 24 10:00am EDT Contribute" at bounding box center [357, 532] width 222 height 811
click at [107, 321] on div at bounding box center [122, 325] width 126 height 25
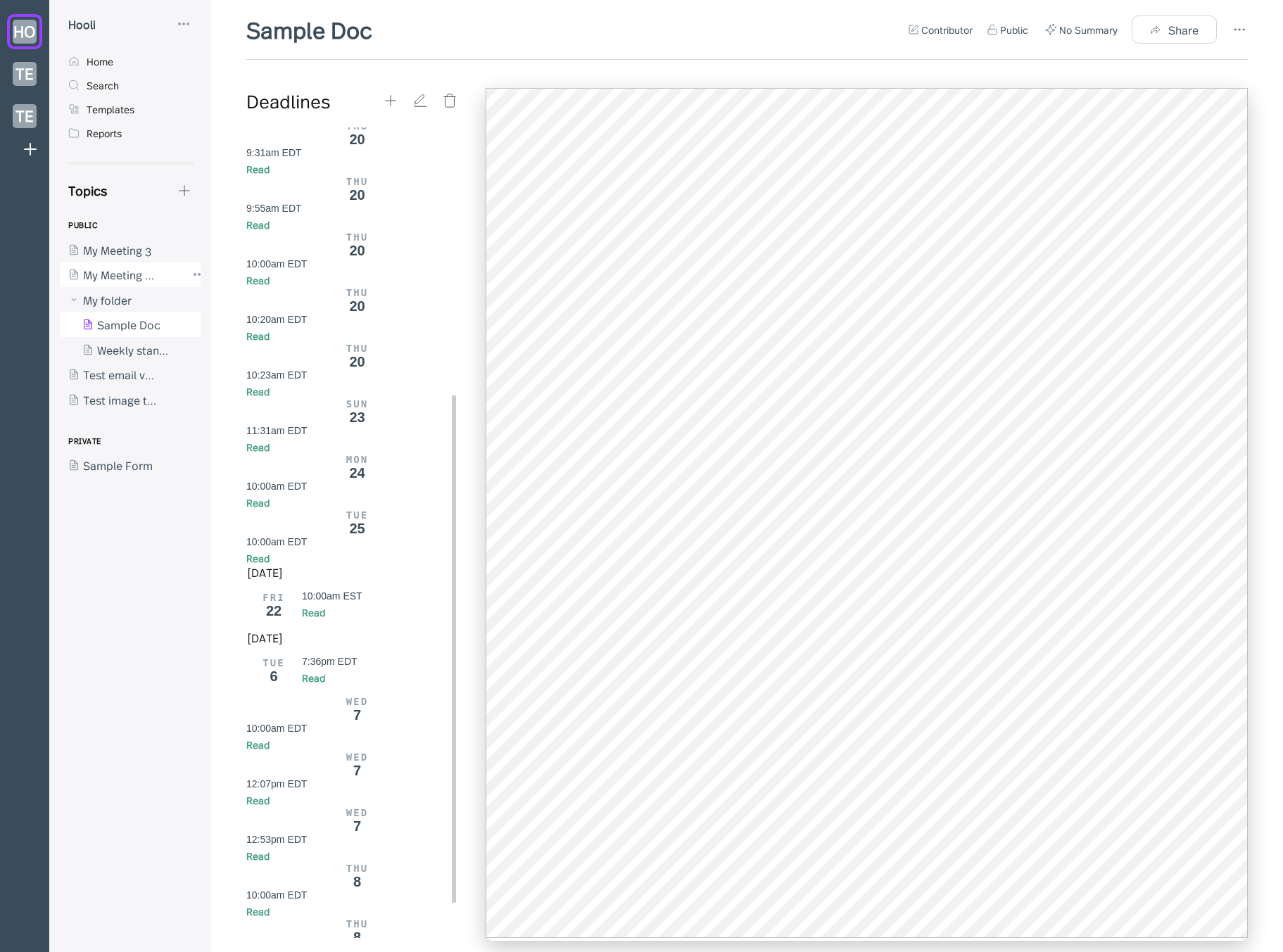
scroll to position [479, 0]
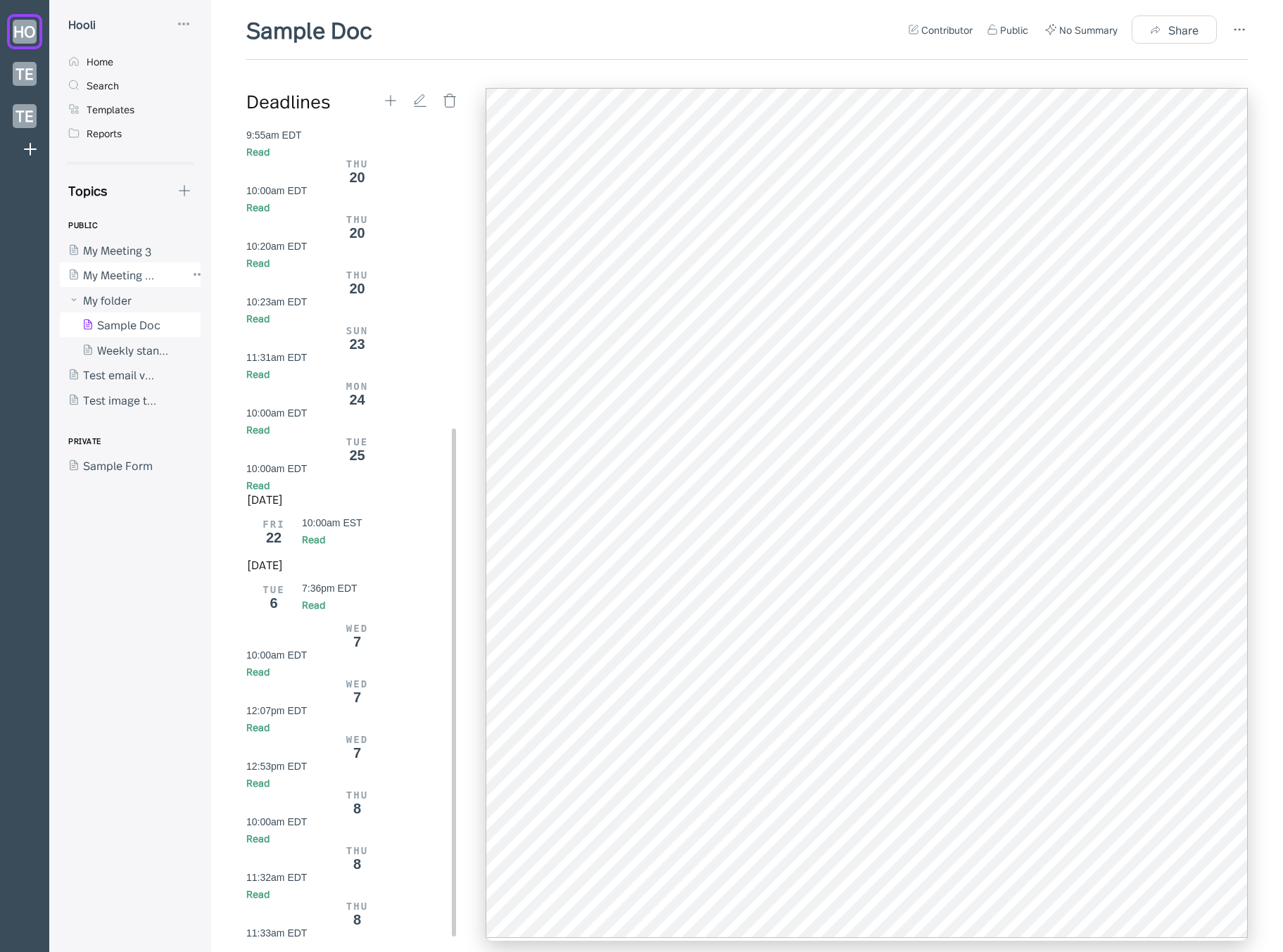
click at [119, 275] on div at bounding box center [122, 275] width 126 height 25
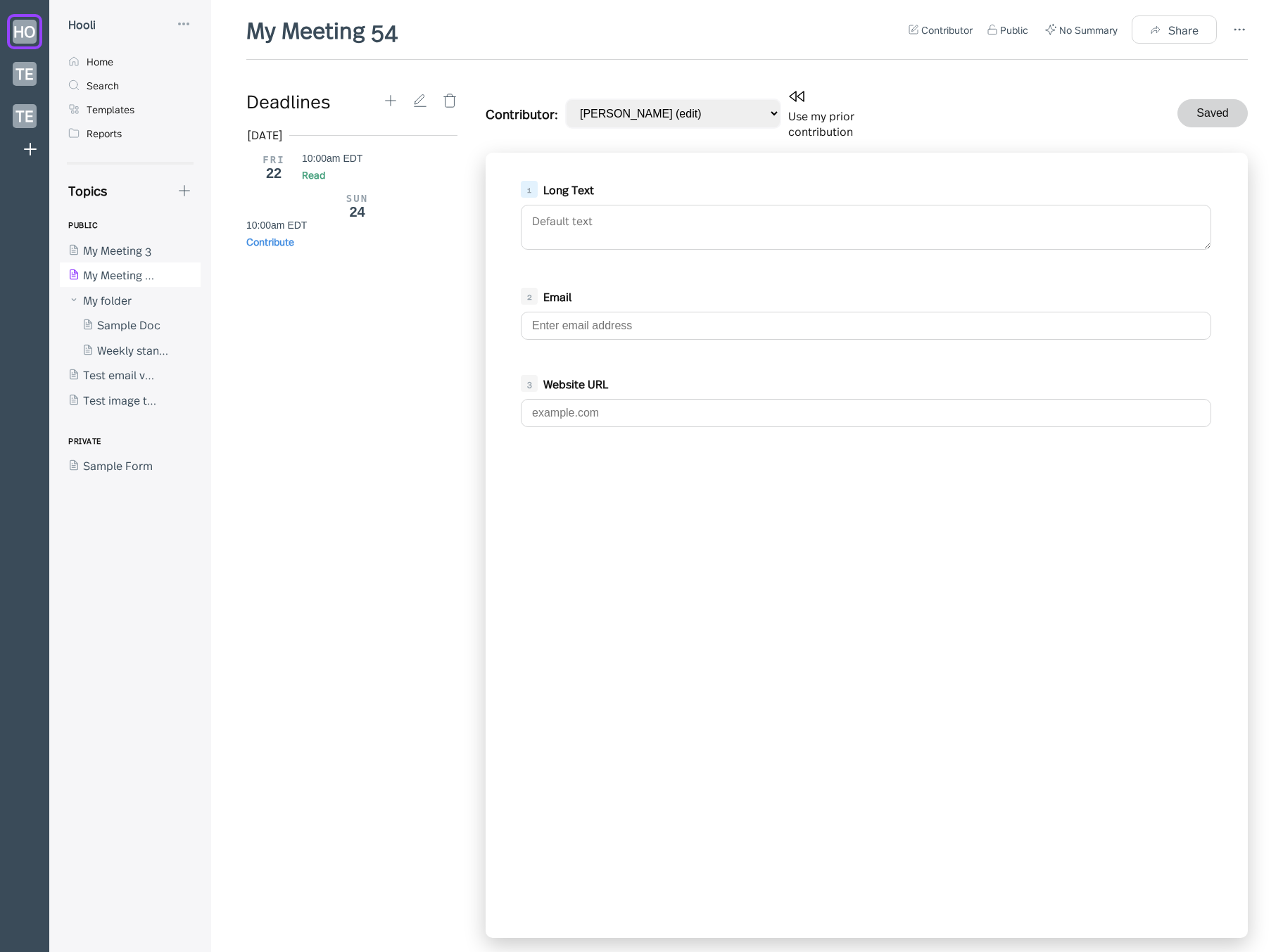
click at [353, 307] on div "[DATE] FRI 22 10:00am EDT Read SUN 24 10:00am EDT Contribute" at bounding box center [357, 532] width 222 height 811
click at [187, 24] on icon at bounding box center [183, 23] width 17 height 17
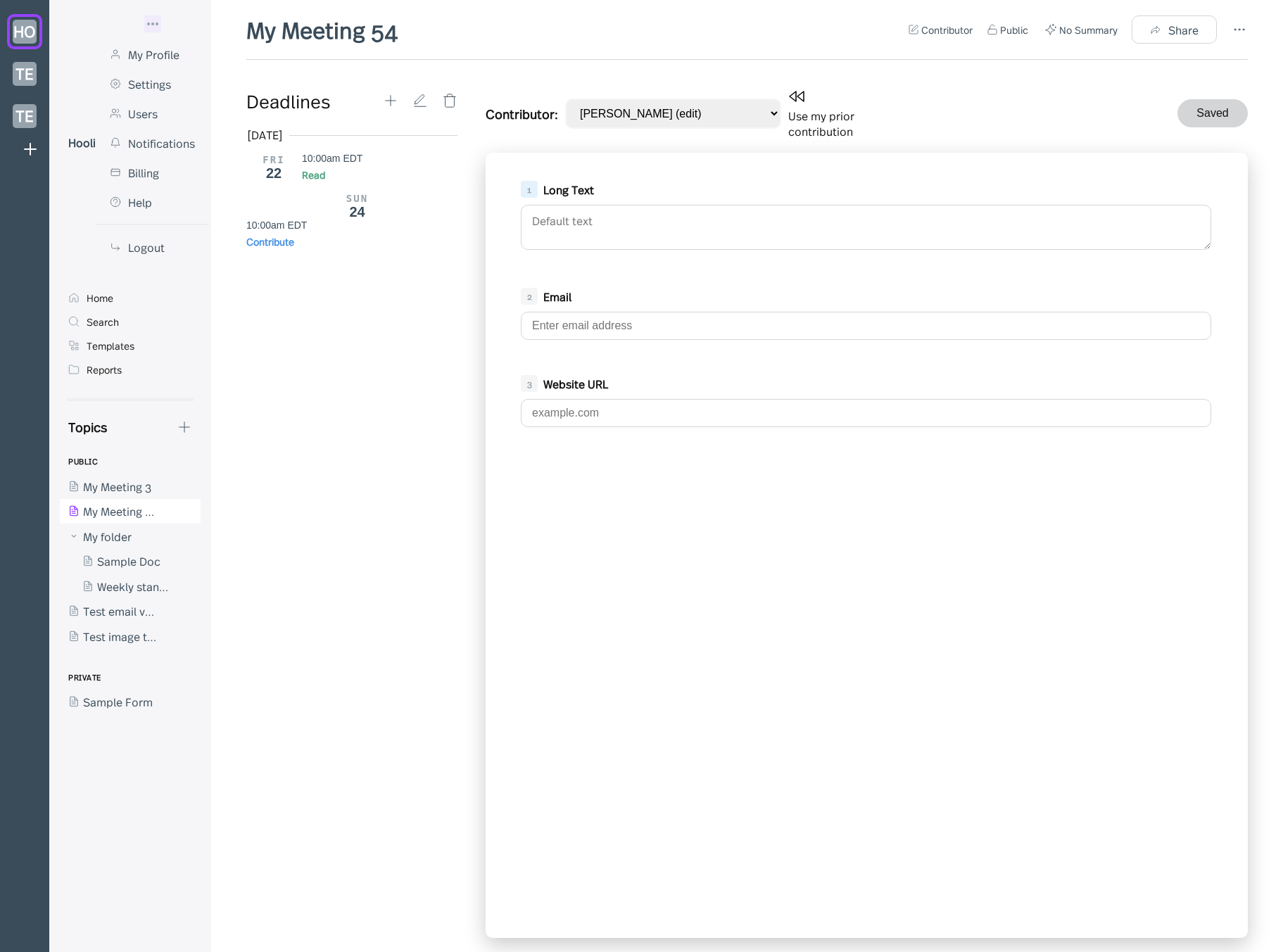
click at [539, 26] on div at bounding box center [641, 476] width 1283 height 952
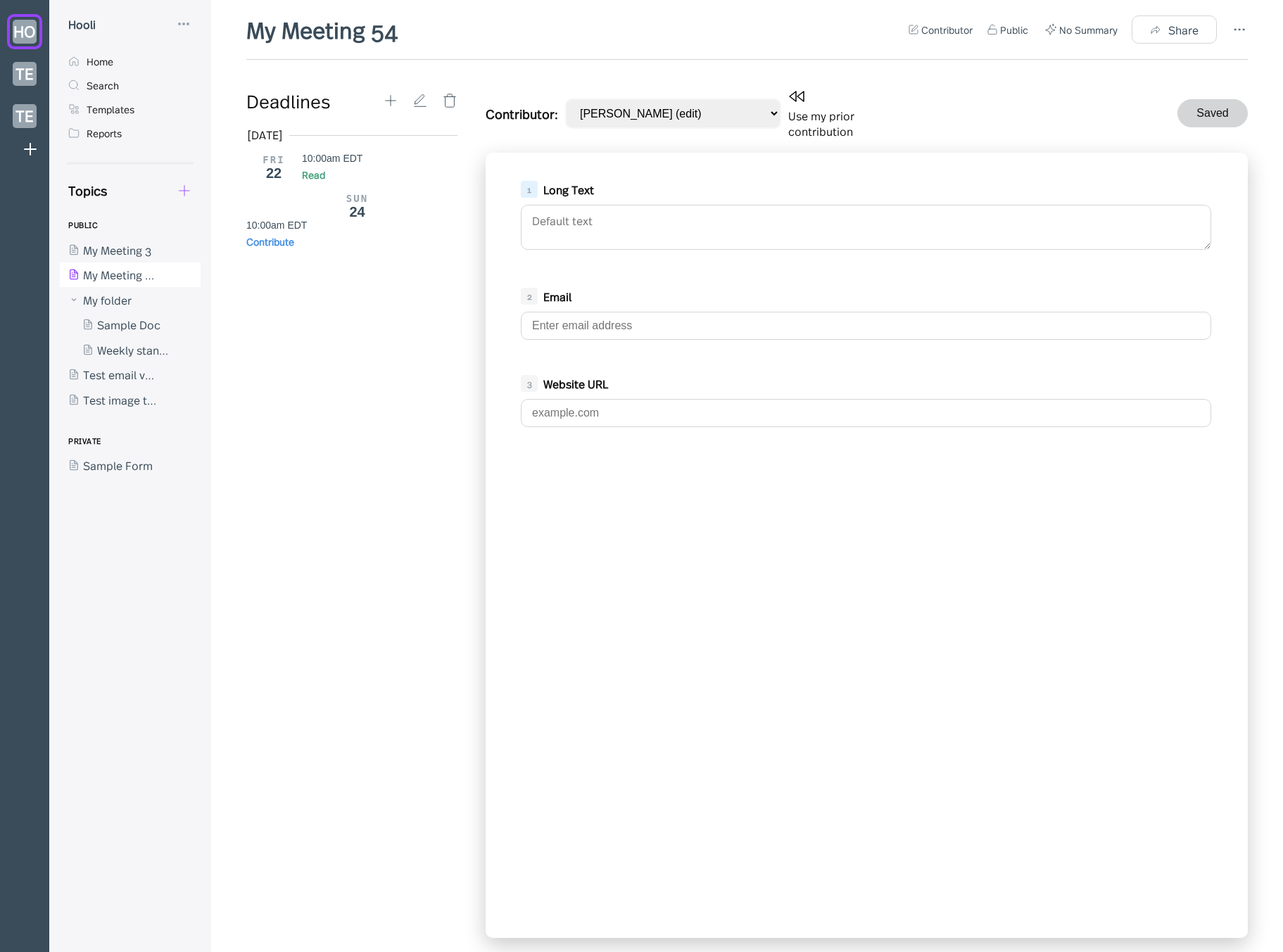
click at [179, 190] on icon at bounding box center [185, 191] width 16 height 16
click at [225, 254] on div "New Form" at bounding box center [237, 257] width 53 height 16
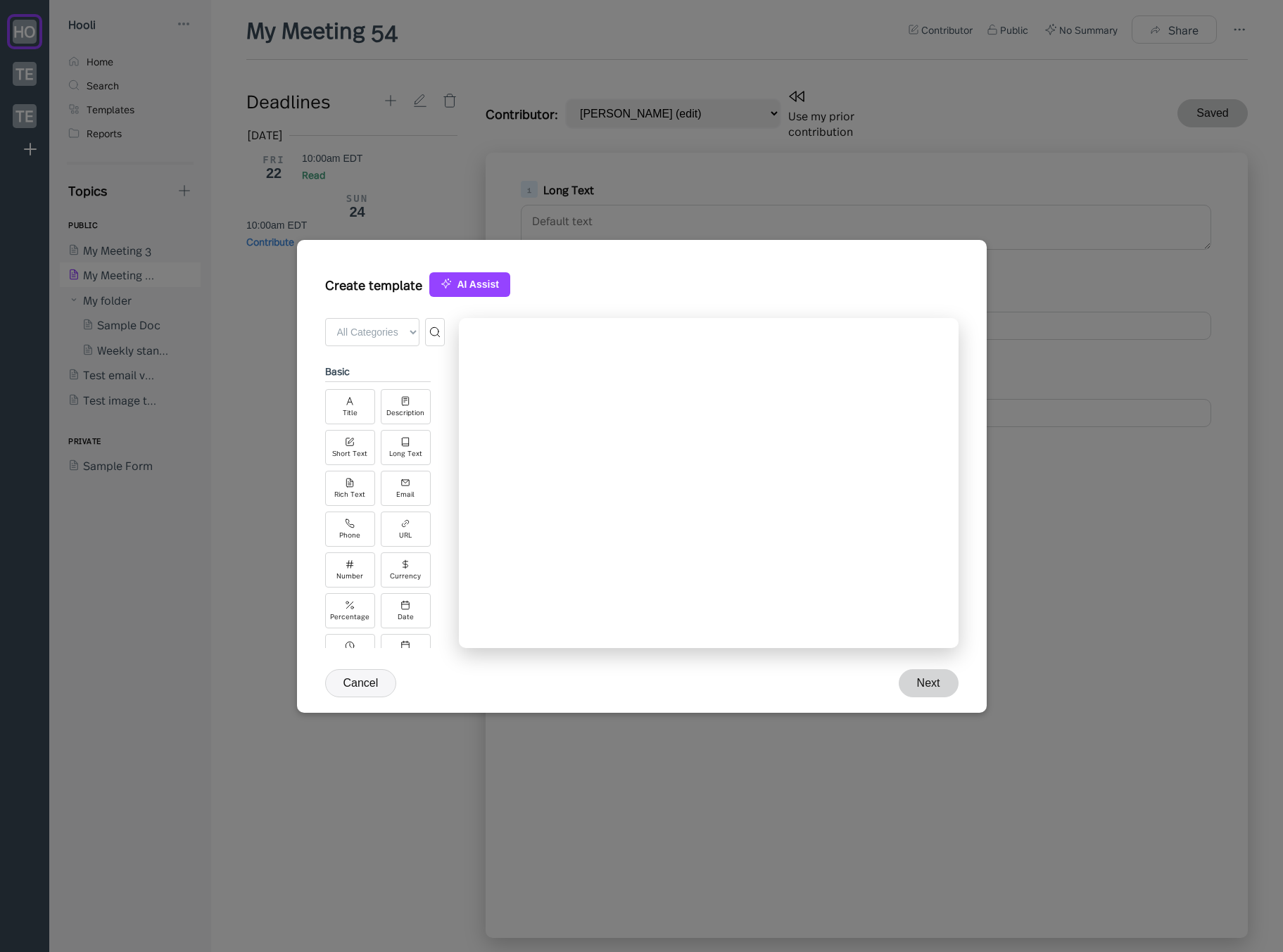
click at [357, 686] on button "Cancel" at bounding box center [360, 683] width 71 height 28
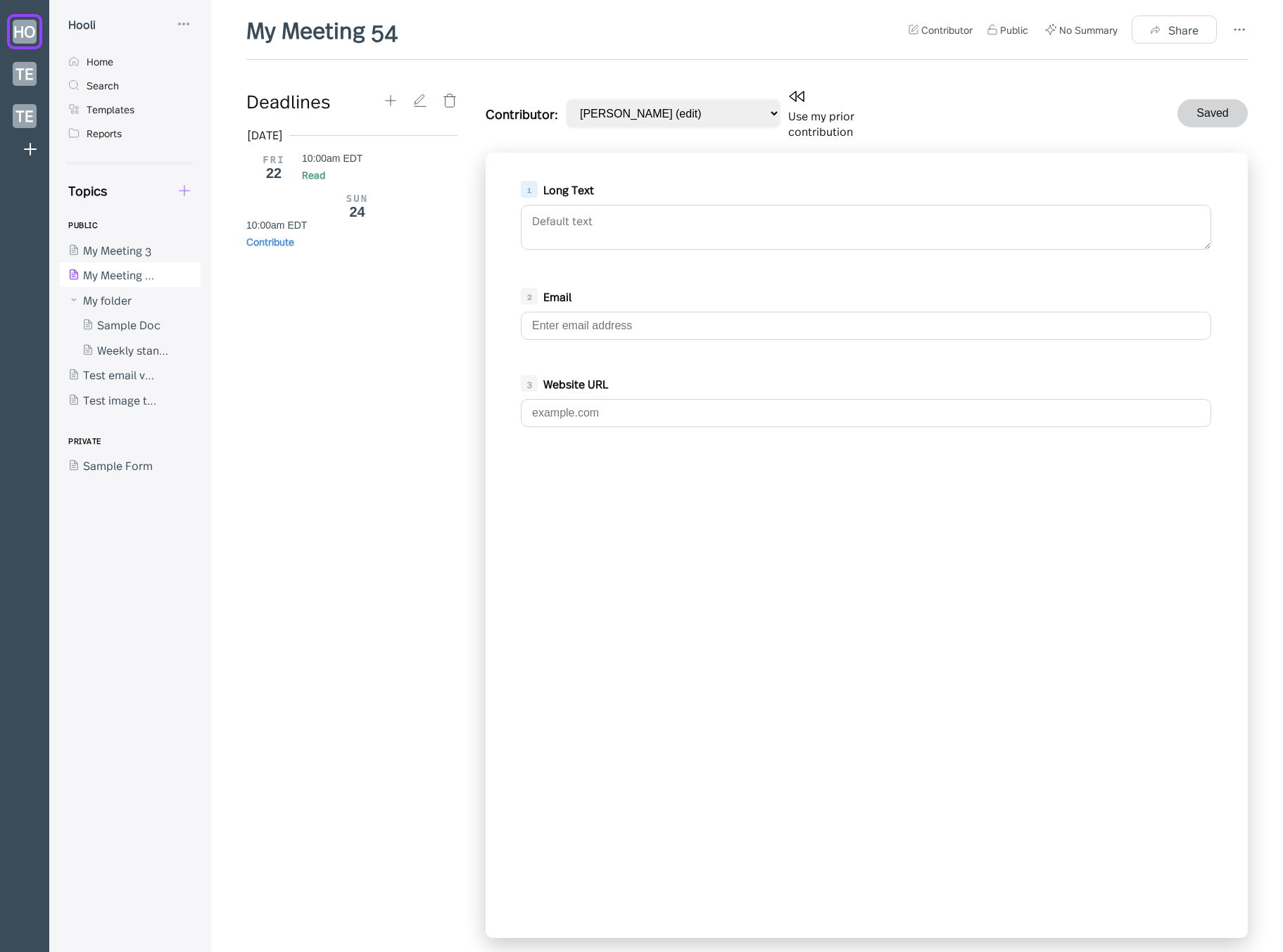
click at [182, 191] on icon at bounding box center [185, 191] width 16 height 16
click at [184, 100] on div at bounding box center [641, 476] width 1283 height 952
click at [147, 103] on div "Templates" at bounding box center [130, 109] width 141 height 23
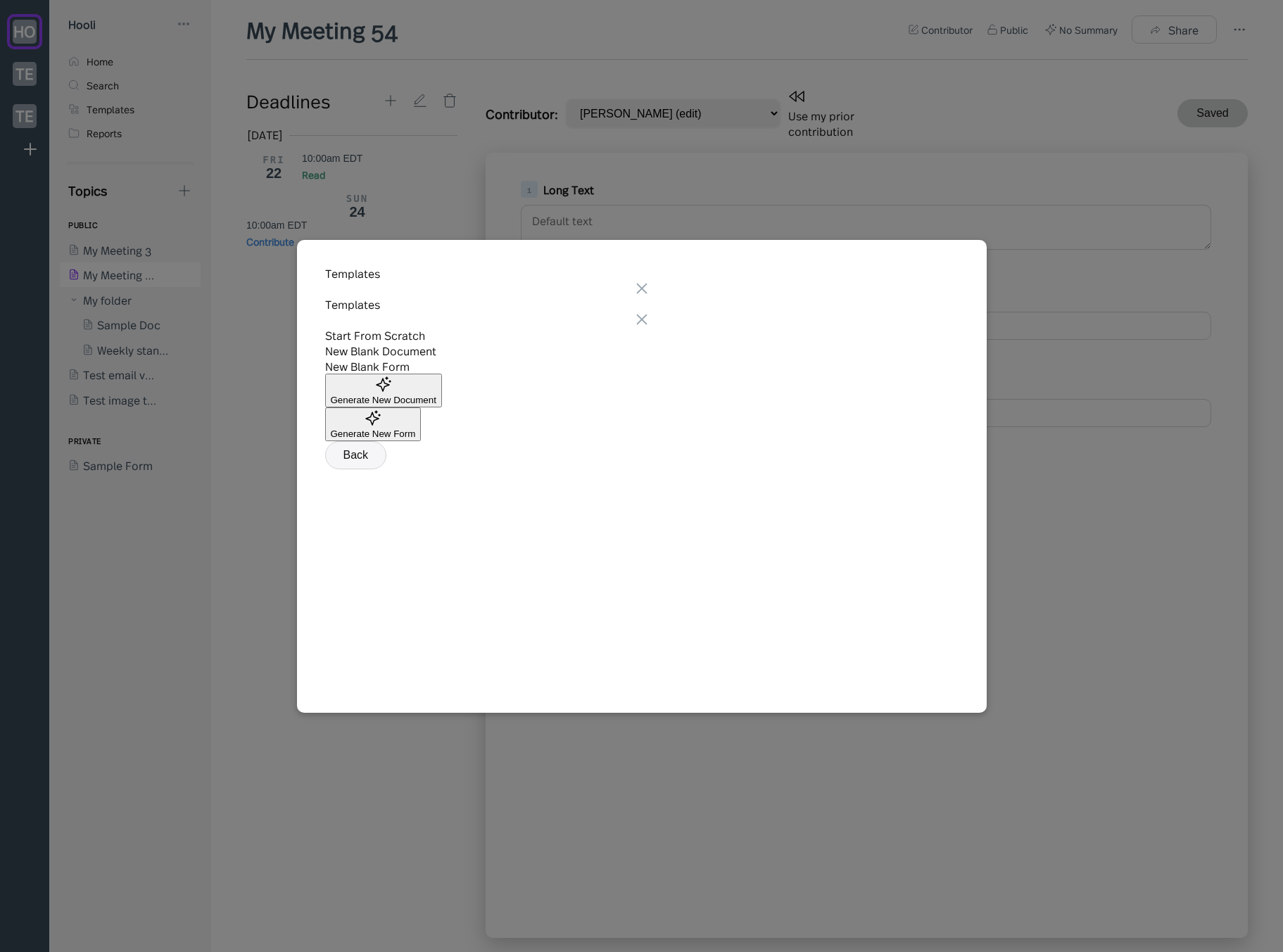
click at [442, 408] on button "Generate New Document" at bounding box center [383, 390] width 116 height 34
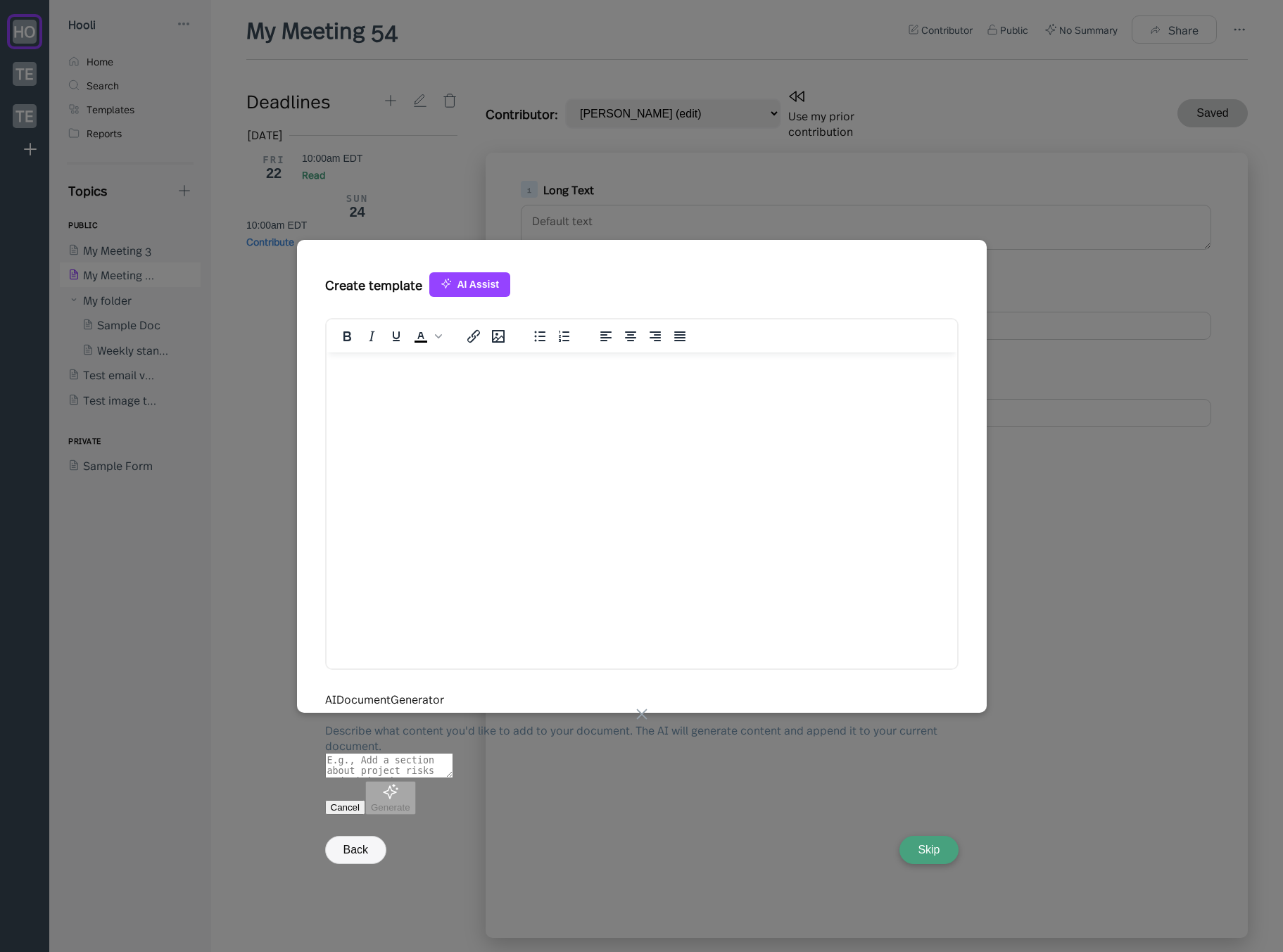
click at [366, 800] on button "Cancel" at bounding box center [345, 807] width 41 height 15
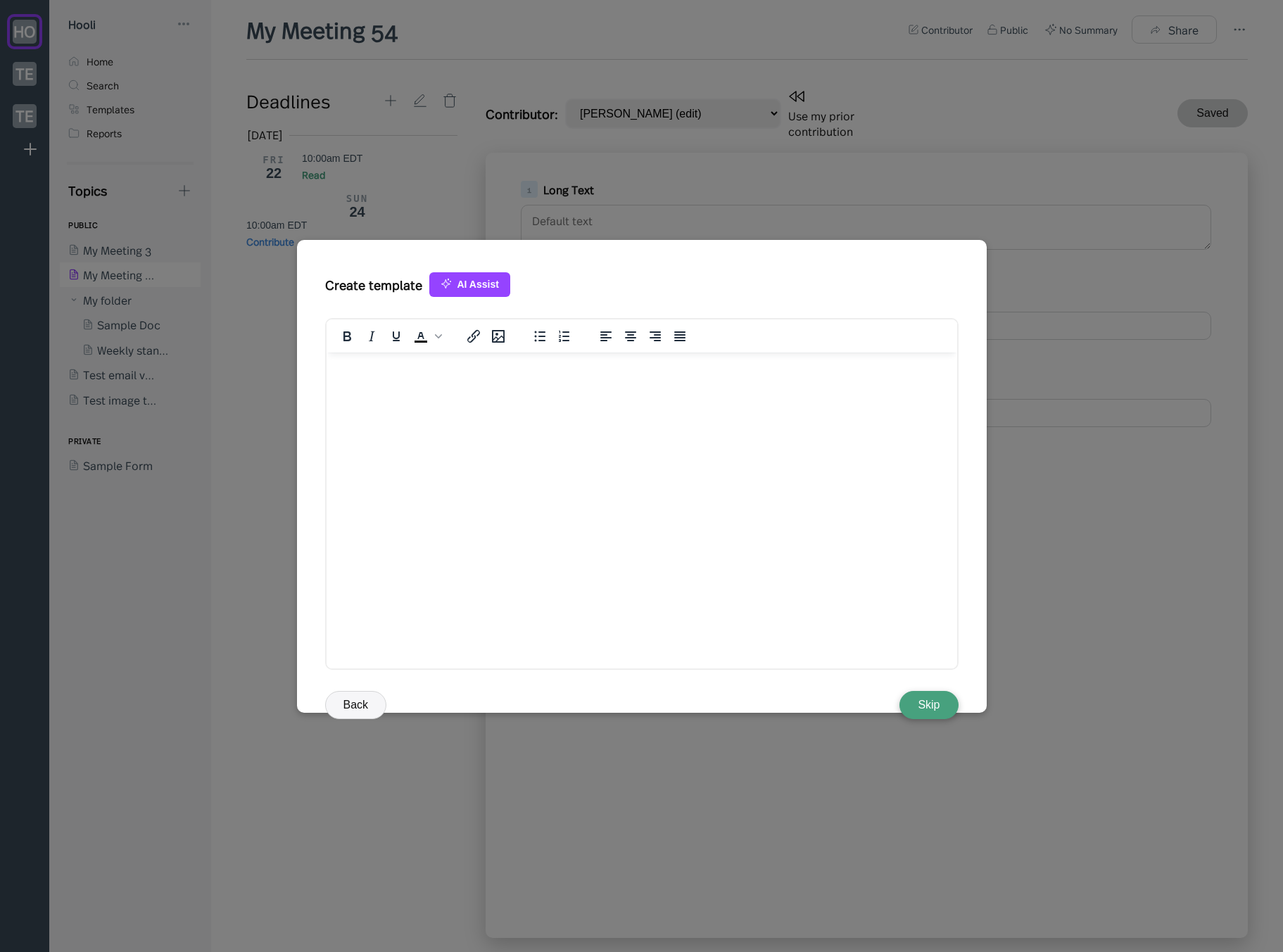
click at [367, 691] on button "Back" at bounding box center [355, 704] width 62 height 28
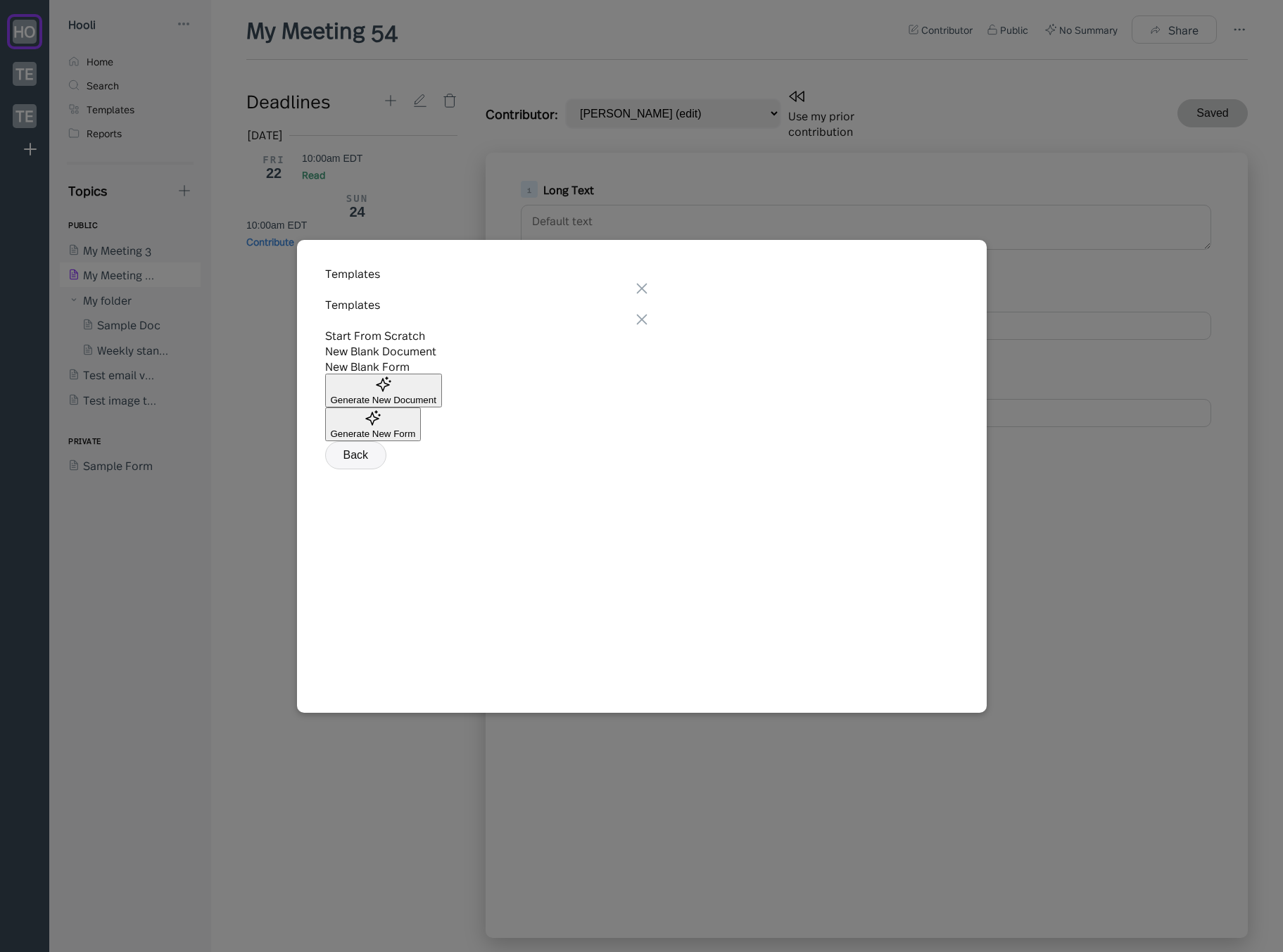
click at [962, 275] on div "Templates Templates Start From Scratch STARTUPS Stand up Investor Update VENTUR…" at bounding box center [642, 476] width 690 height 473
click at [650, 281] on icon at bounding box center [642, 289] width 16 height 16
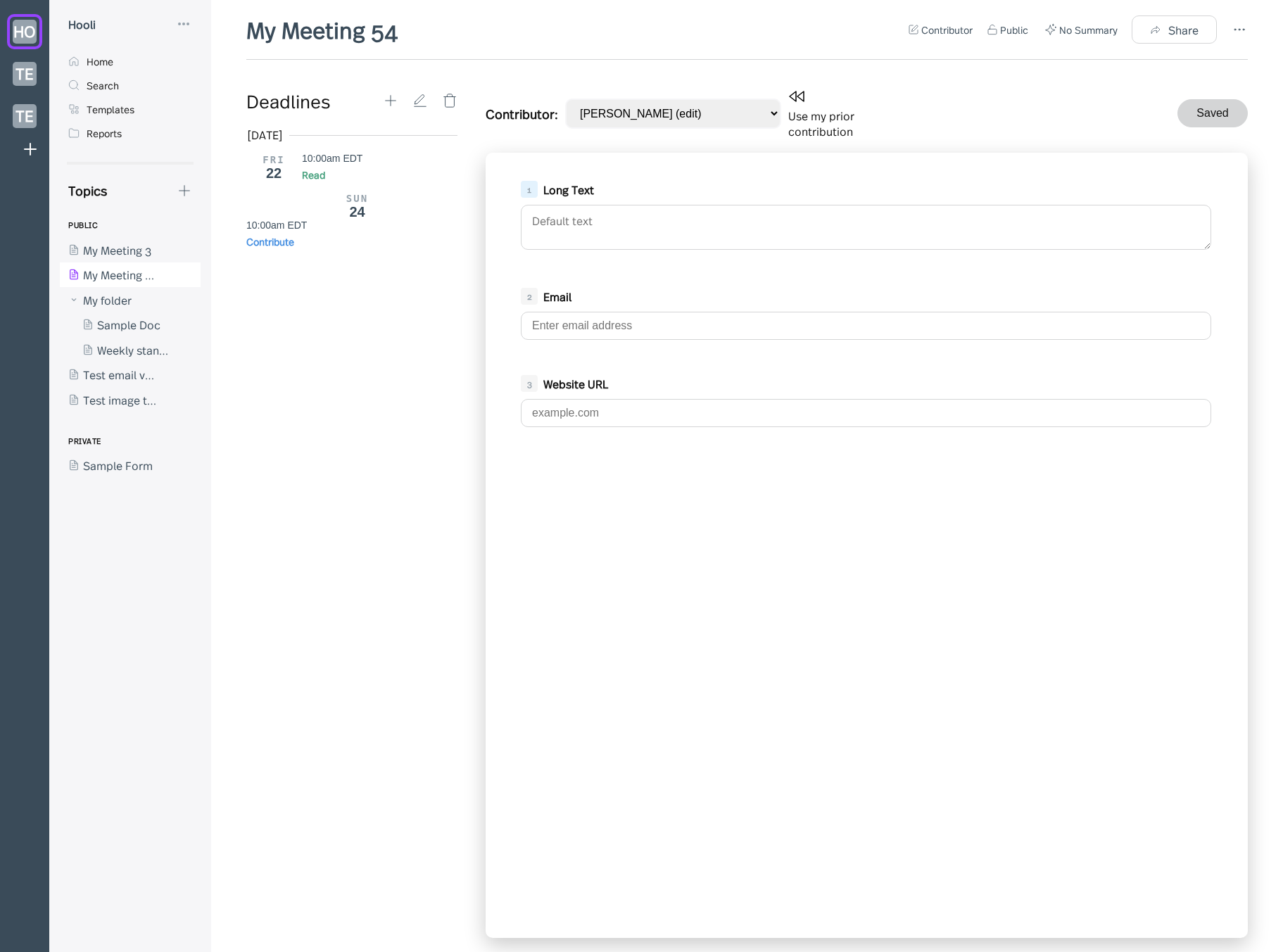
click at [967, 254] on div "1 Long Text 2 Email 3 Website URL" at bounding box center [866, 545] width 762 height 786
